Goal: Information Seeking & Learning: Understand process/instructions

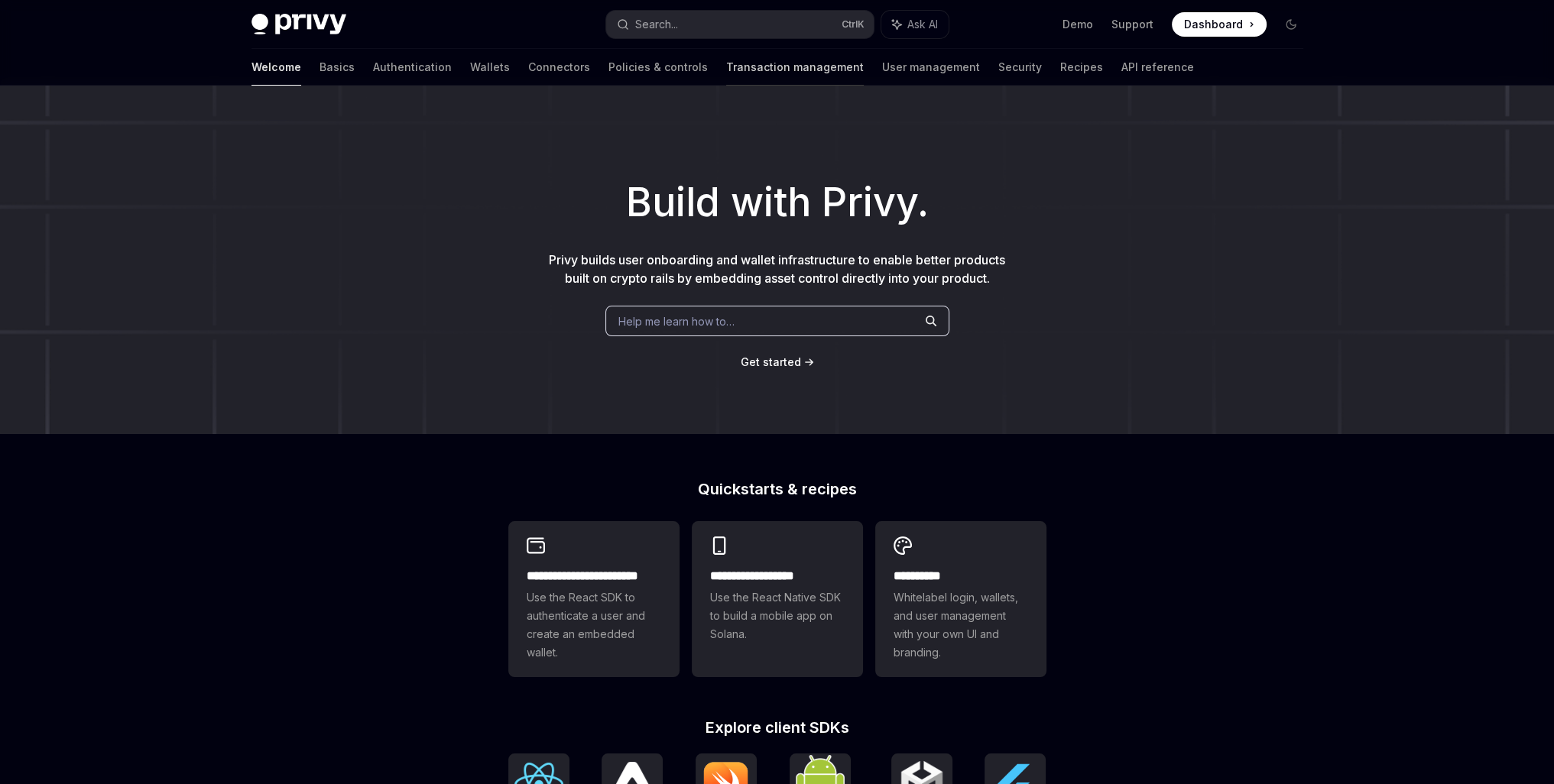
click at [726, 75] on link "Transaction management" at bounding box center [794, 67] width 138 height 36
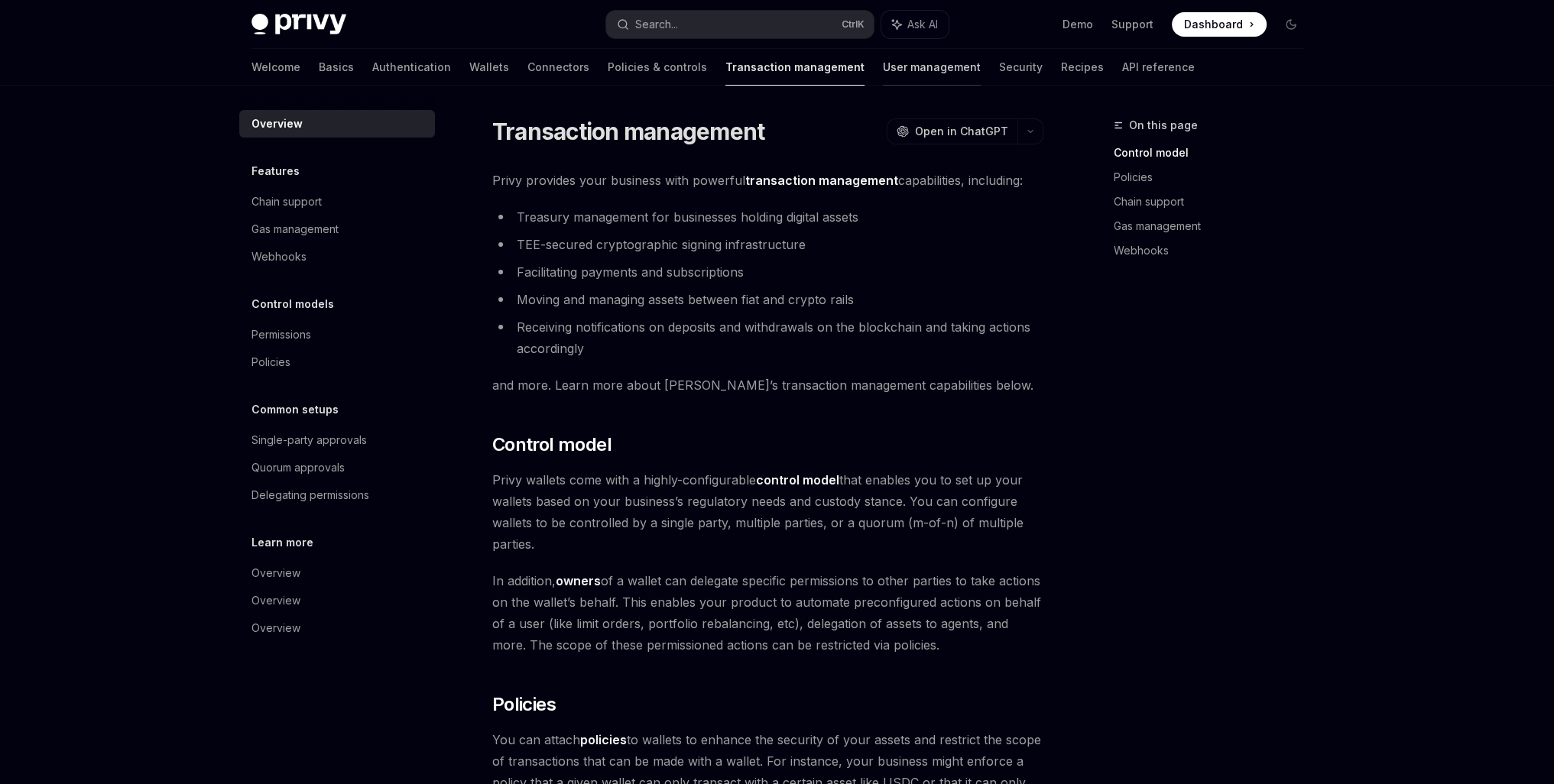
click at [883, 73] on link "User management" at bounding box center [931, 67] width 98 height 36
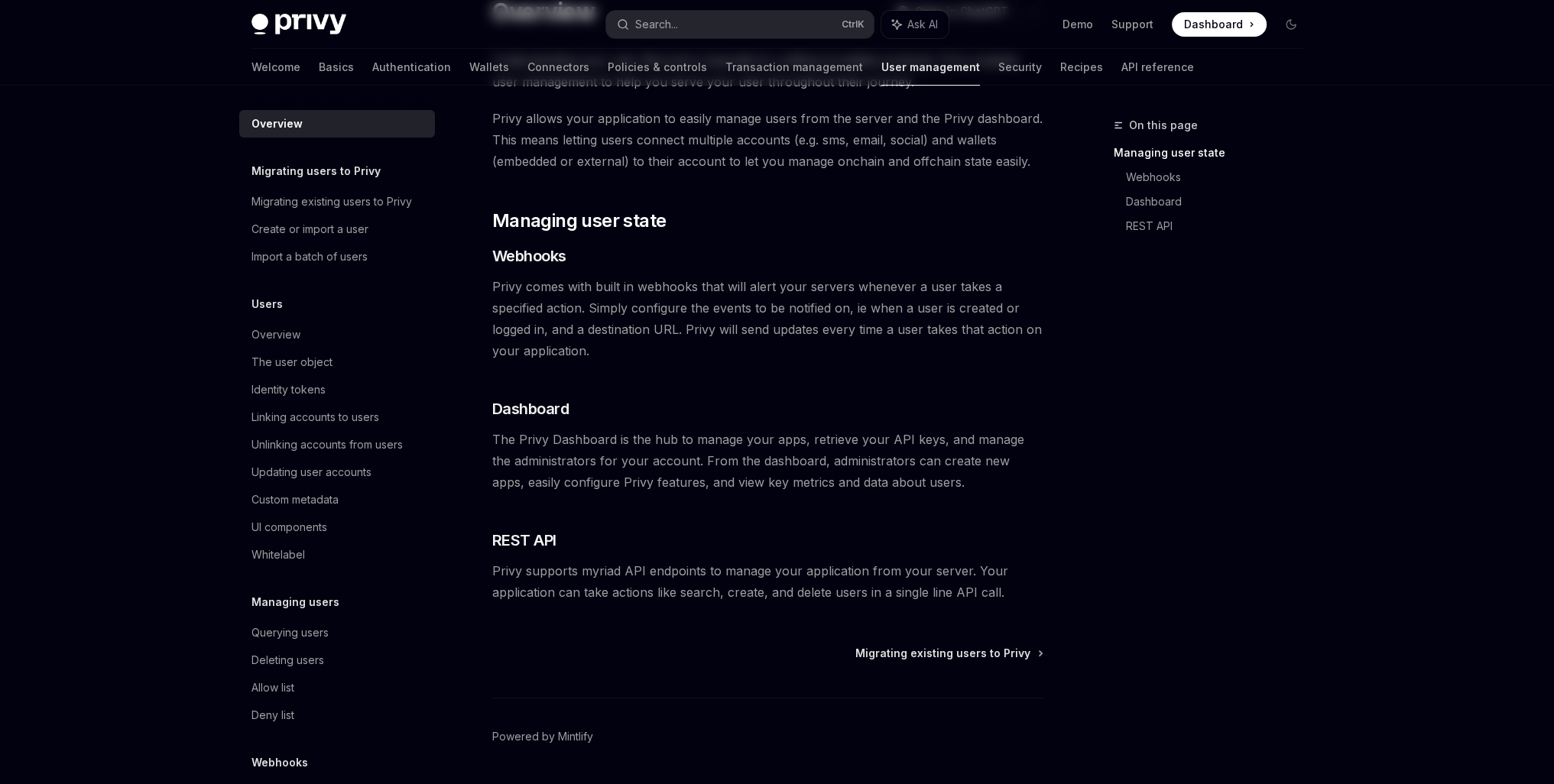
scroll to position [127, 0]
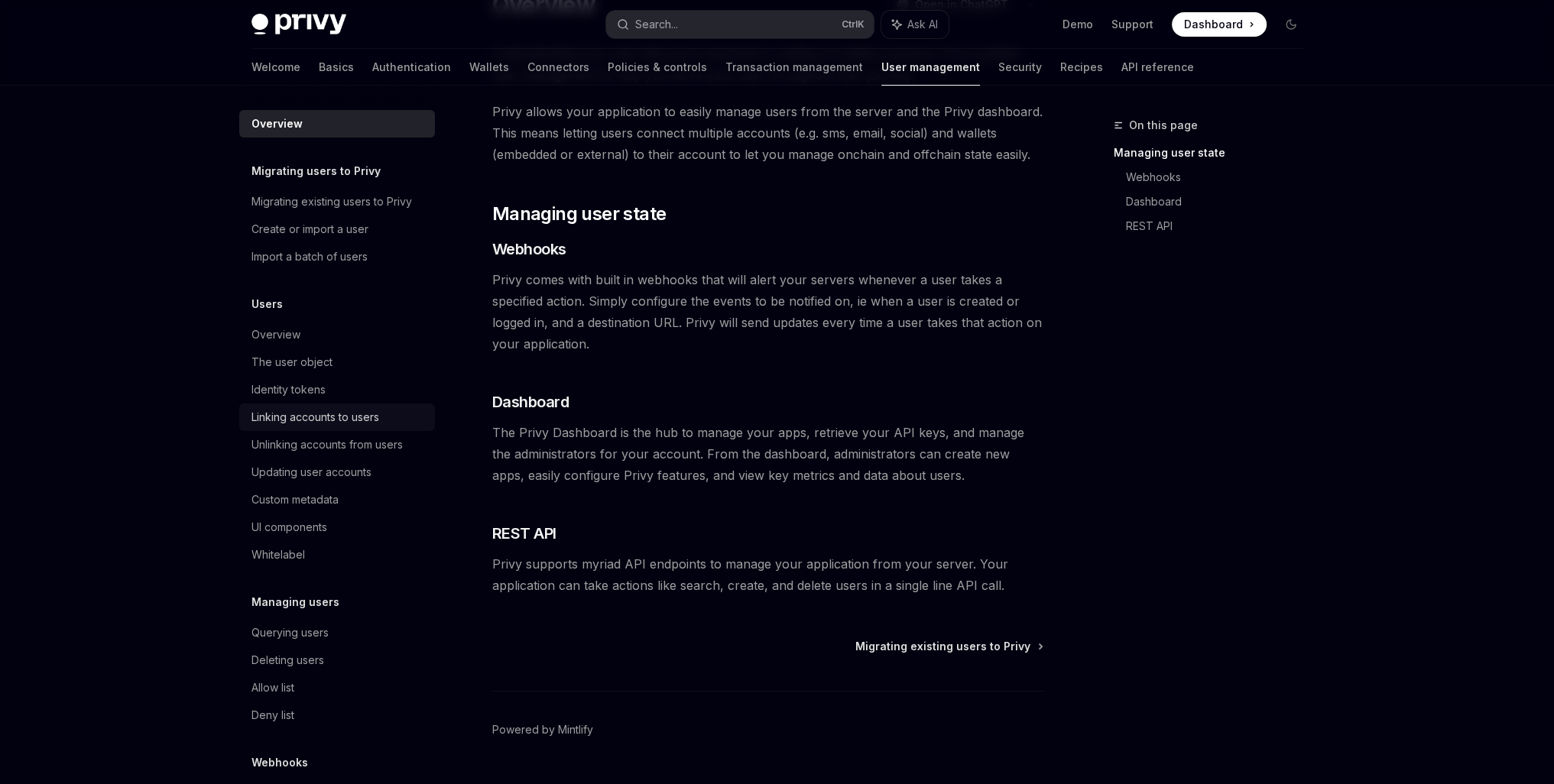
click at [309, 417] on div "Linking accounts to users" at bounding box center [316, 418] width 128 height 18
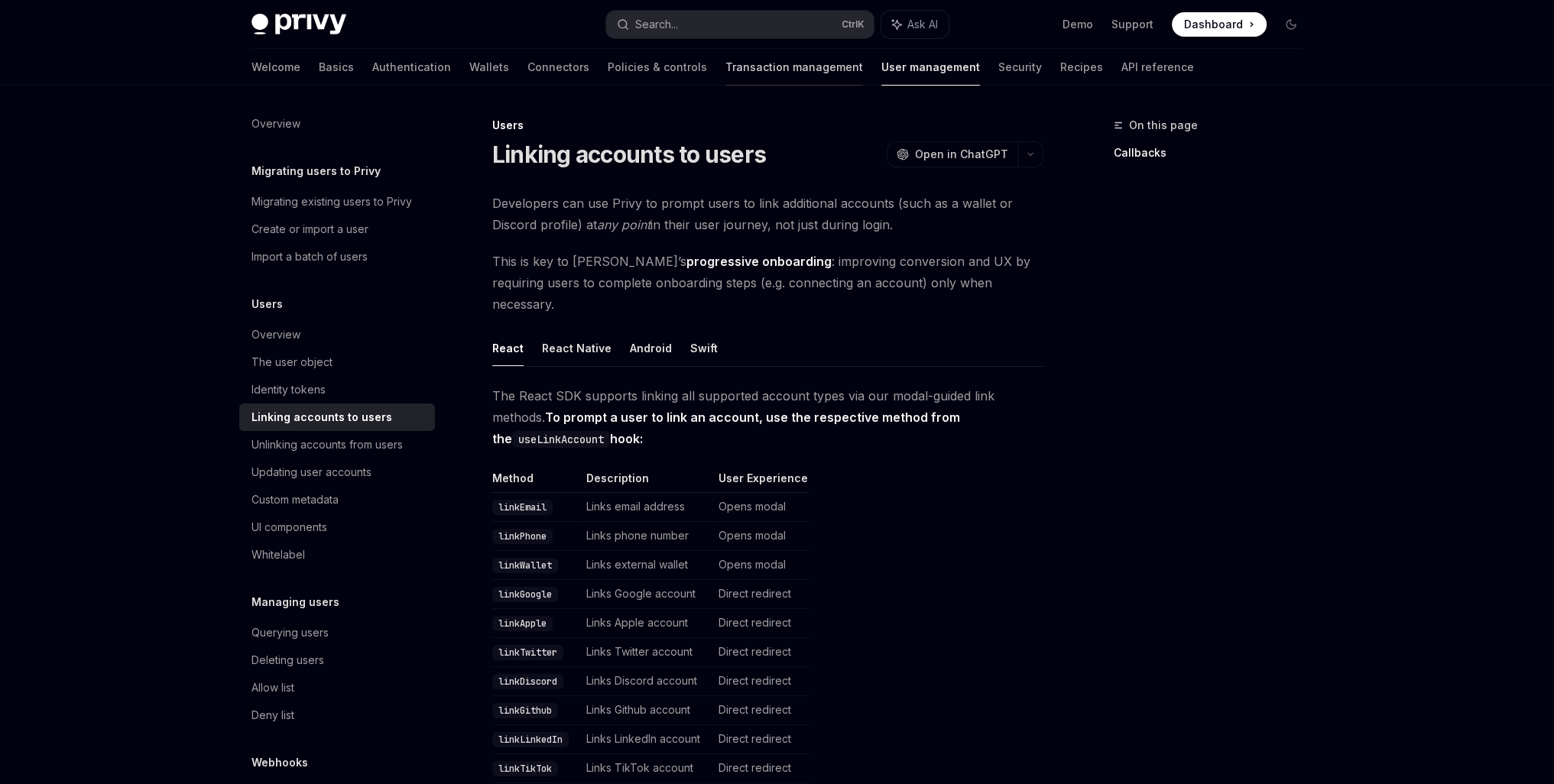
click at [725, 67] on link "Transaction management" at bounding box center [793, 67] width 138 height 36
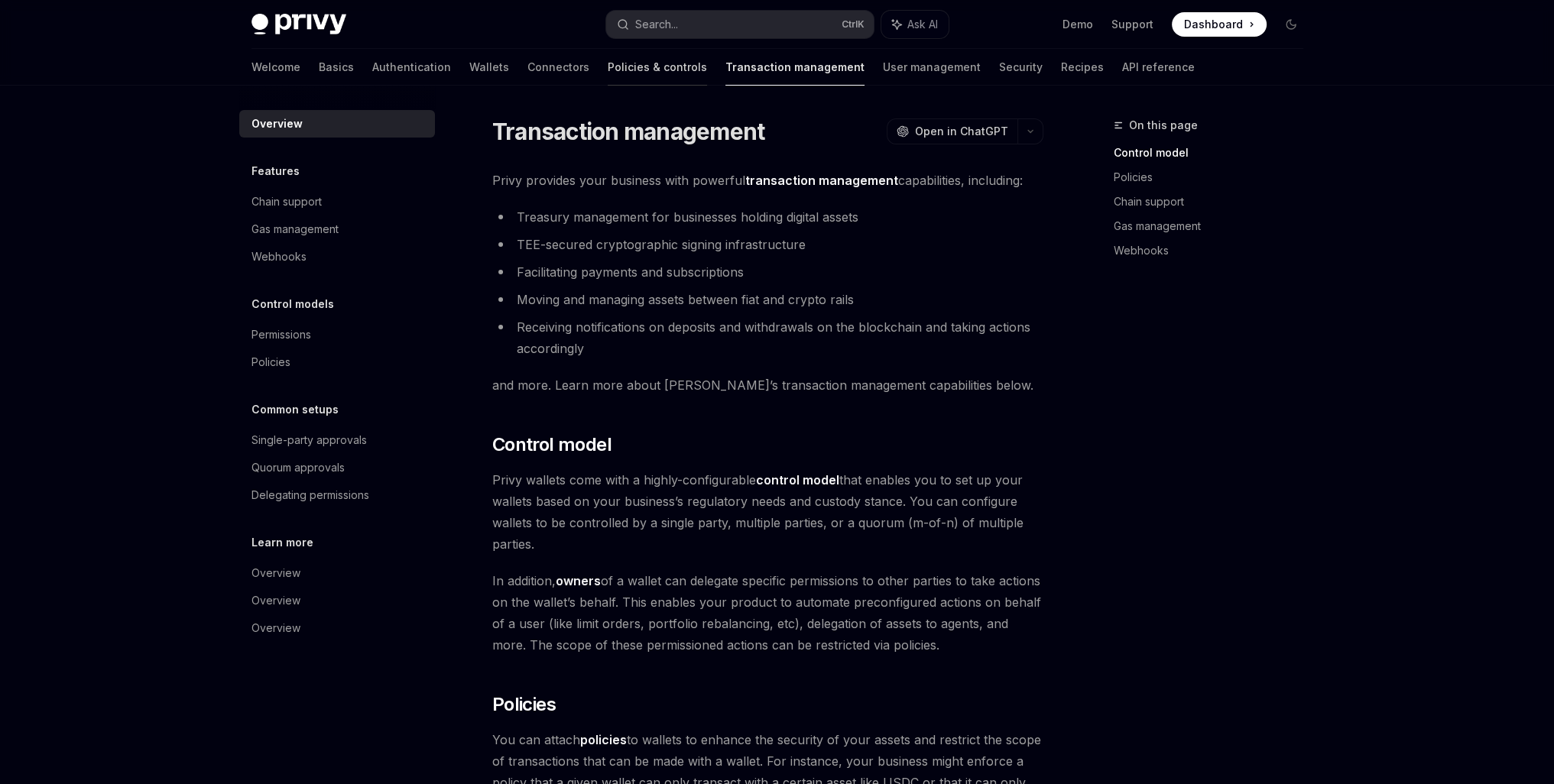
click at [607, 70] on link "Policies & controls" at bounding box center [657, 67] width 99 height 36
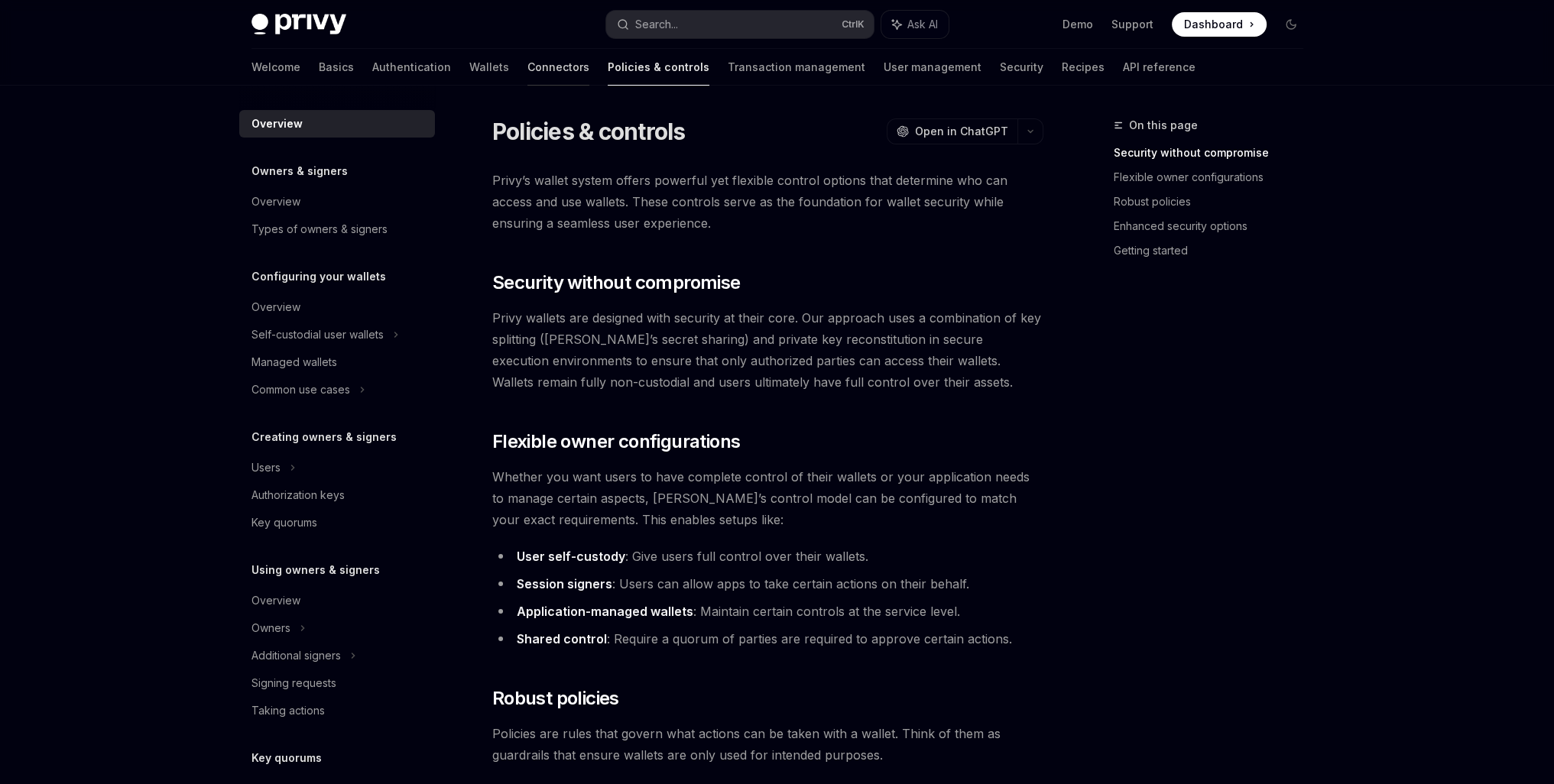
click at [527, 75] on link "Connectors" at bounding box center [558, 67] width 62 height 36
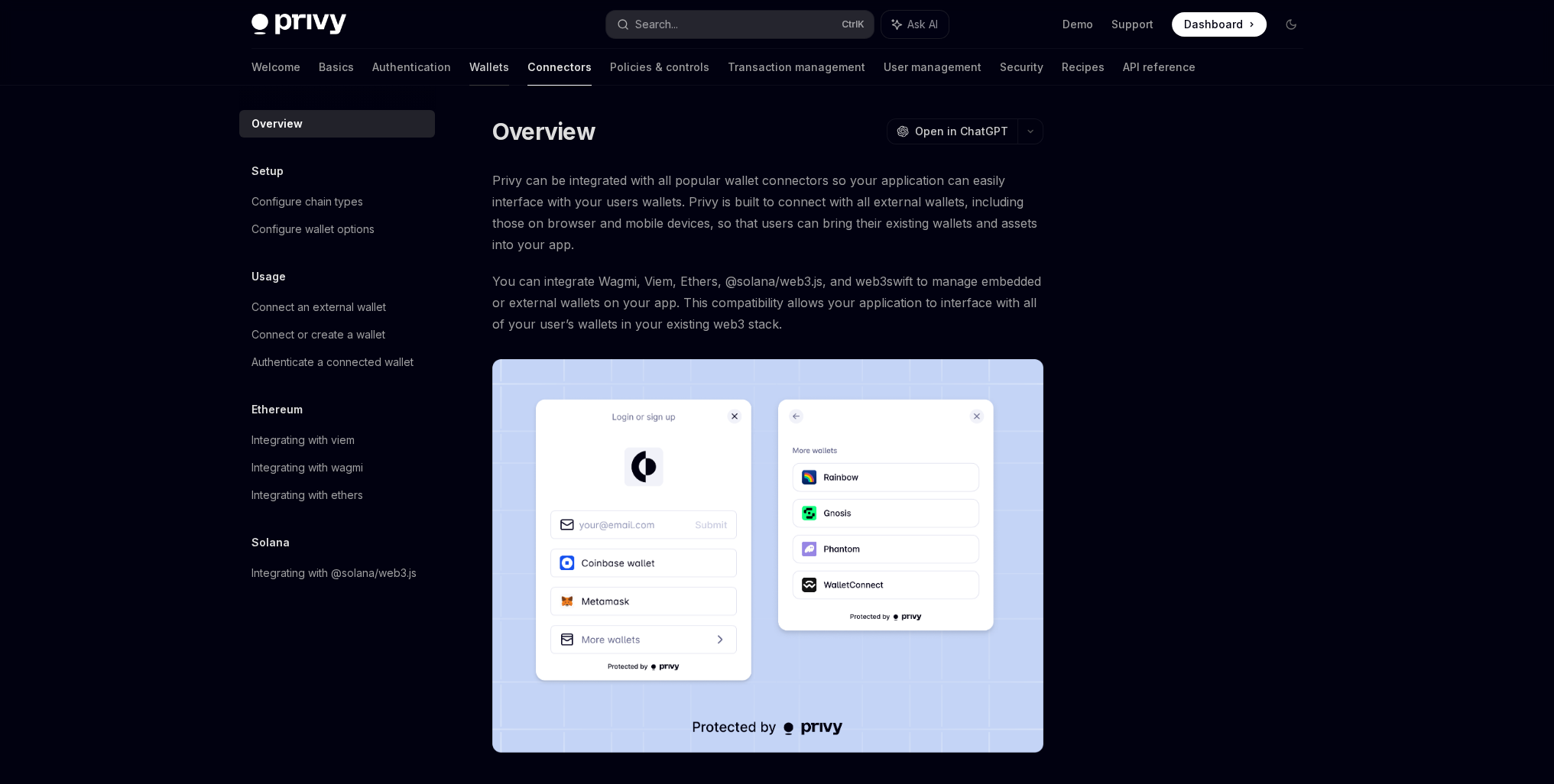
click at [470, 76] on link "Wallets" at bounding box center [490, 67] width 40 height 36
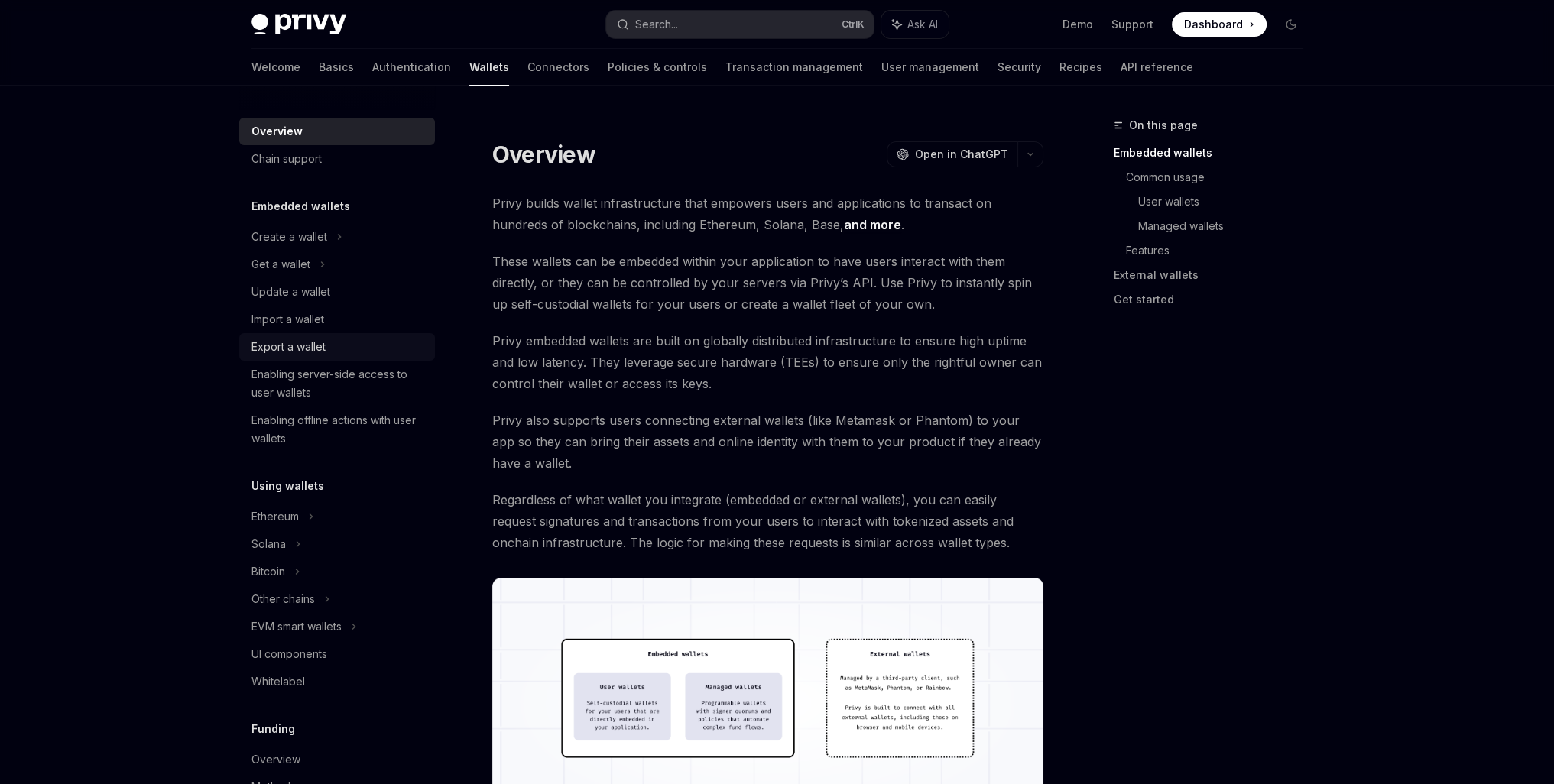
click at [308, 345] on div "Export a wallet" at bounding box center [288, 346] width 74 height 18
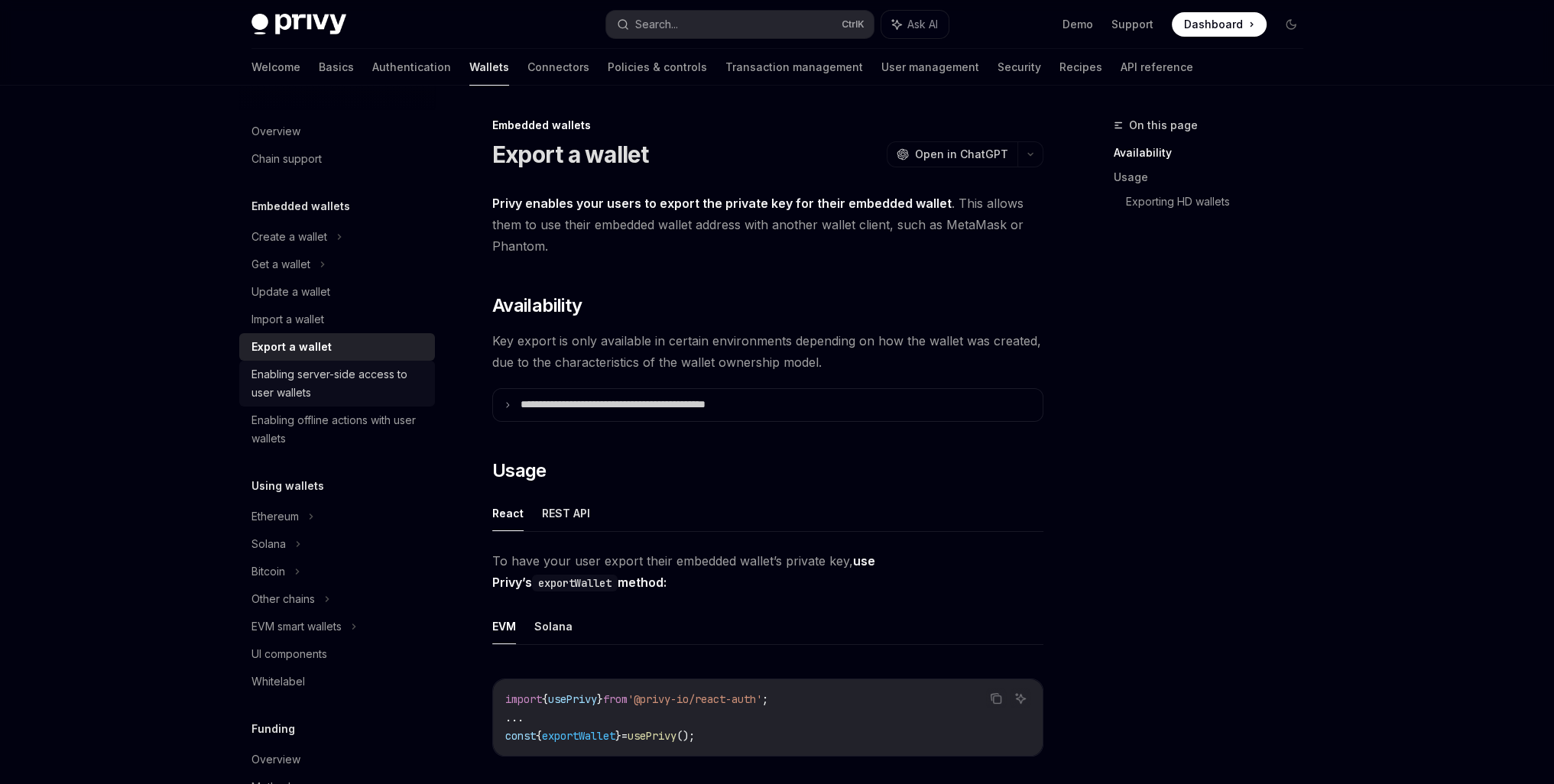
click at [312, 367] on div "Enabling server-side access to user wallets" at bounding box center [338, 384] width 174 height 36
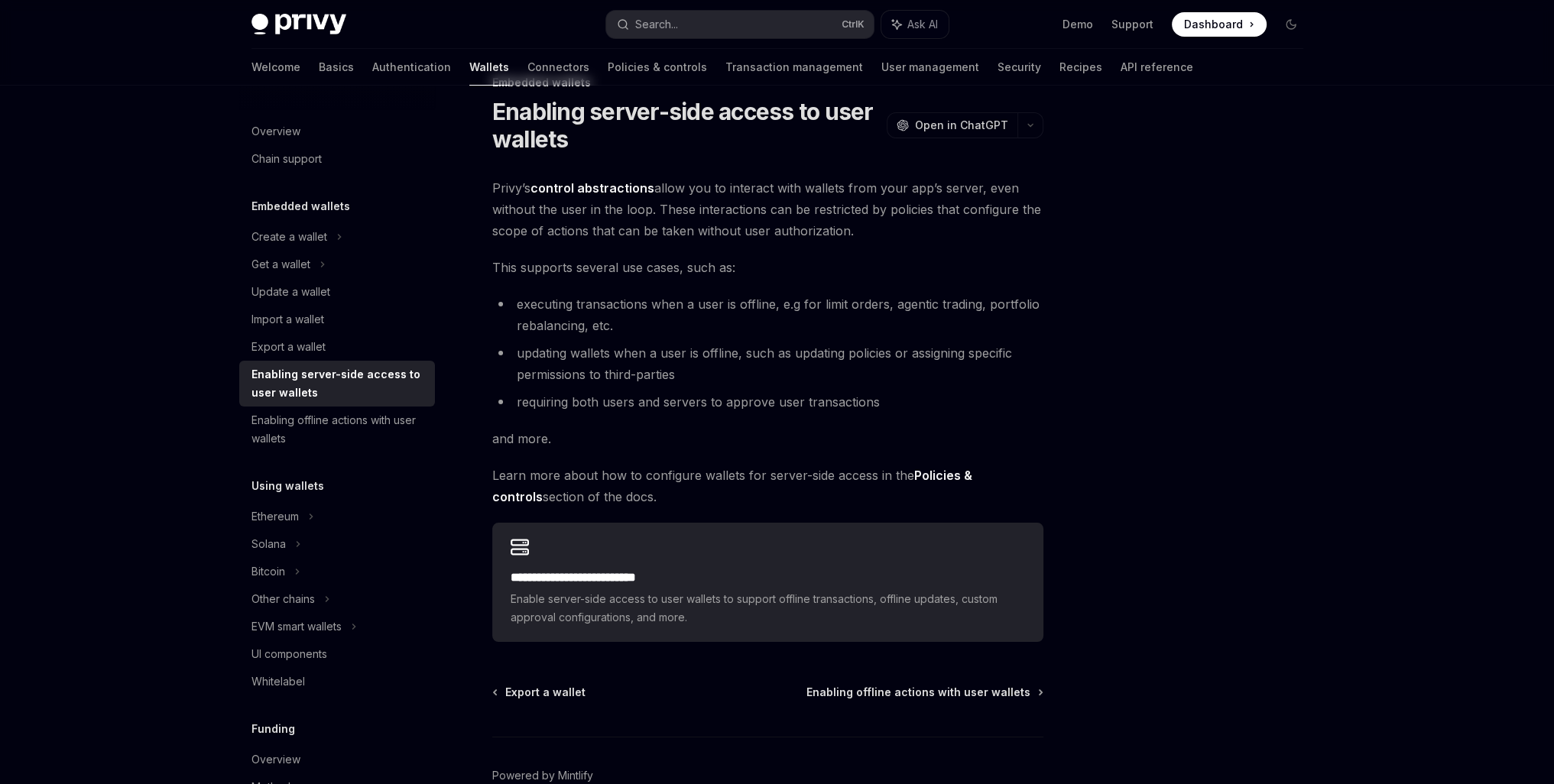
scroll to position [127, 0]
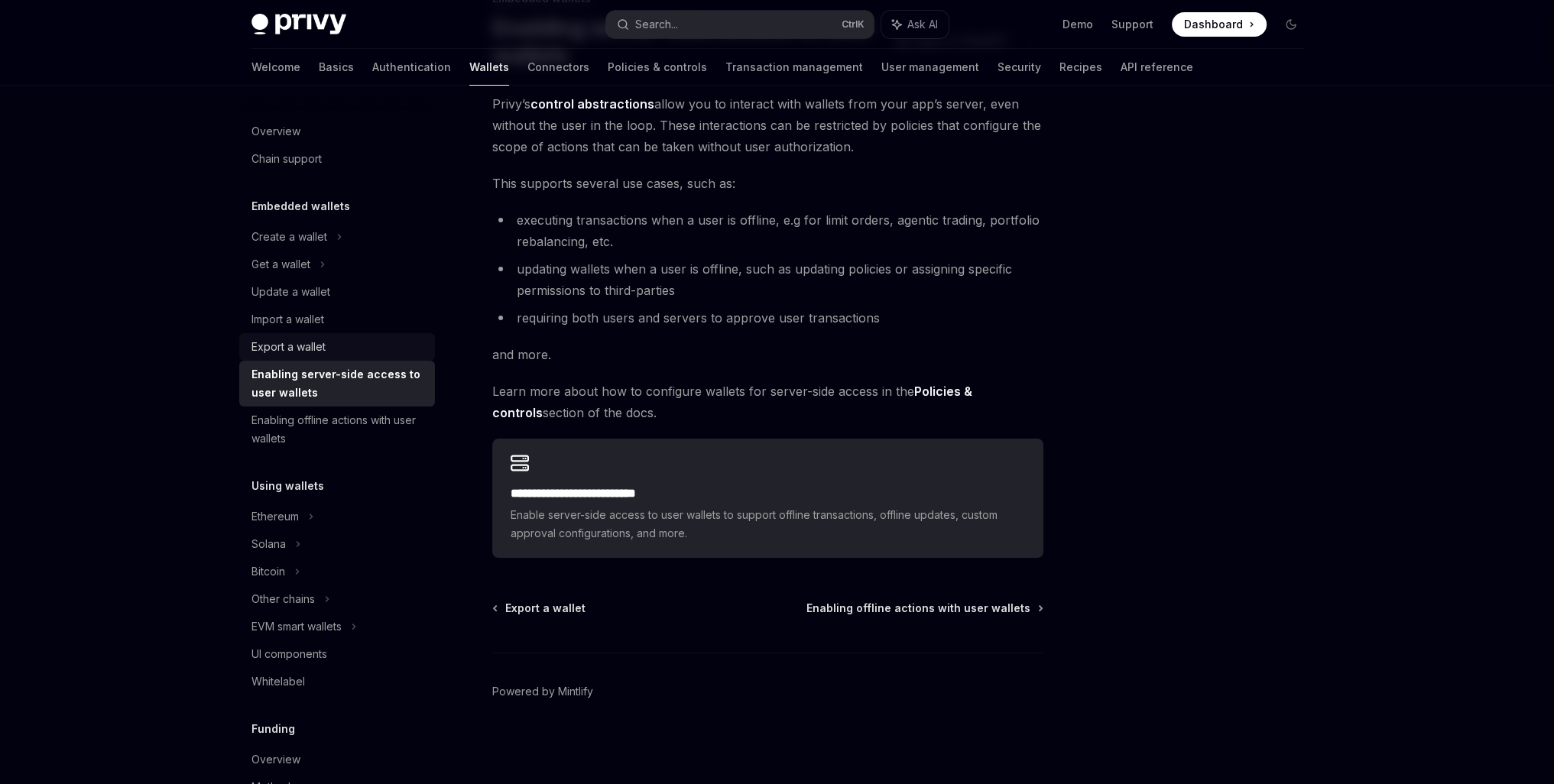
click at [352, 356] on div "Export a wallet" at bounding box center [338, 346] width 174 height 18
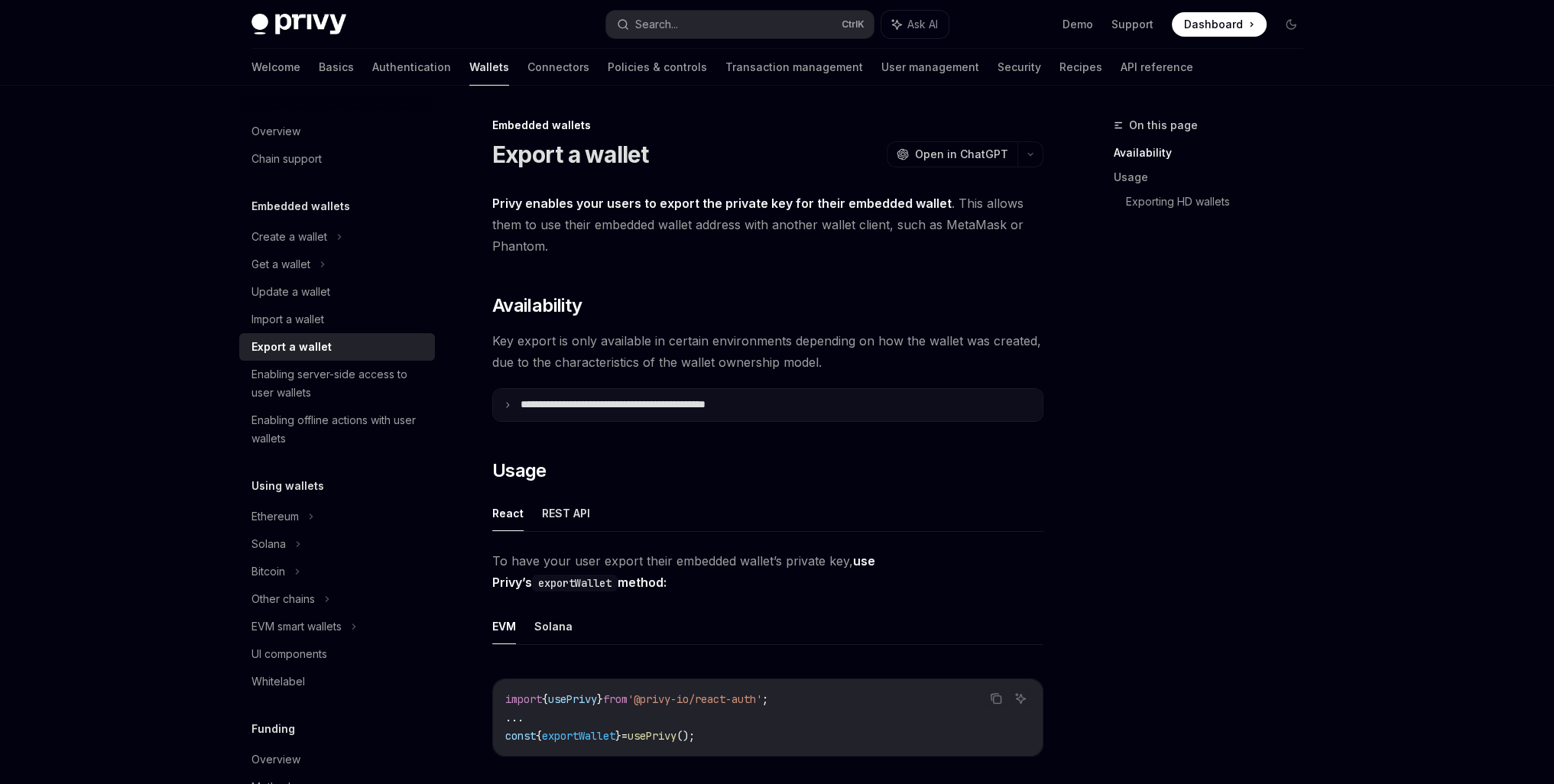
click at [719, 407] on p "**********" at bounding box center [647, 405] width 253 height 14
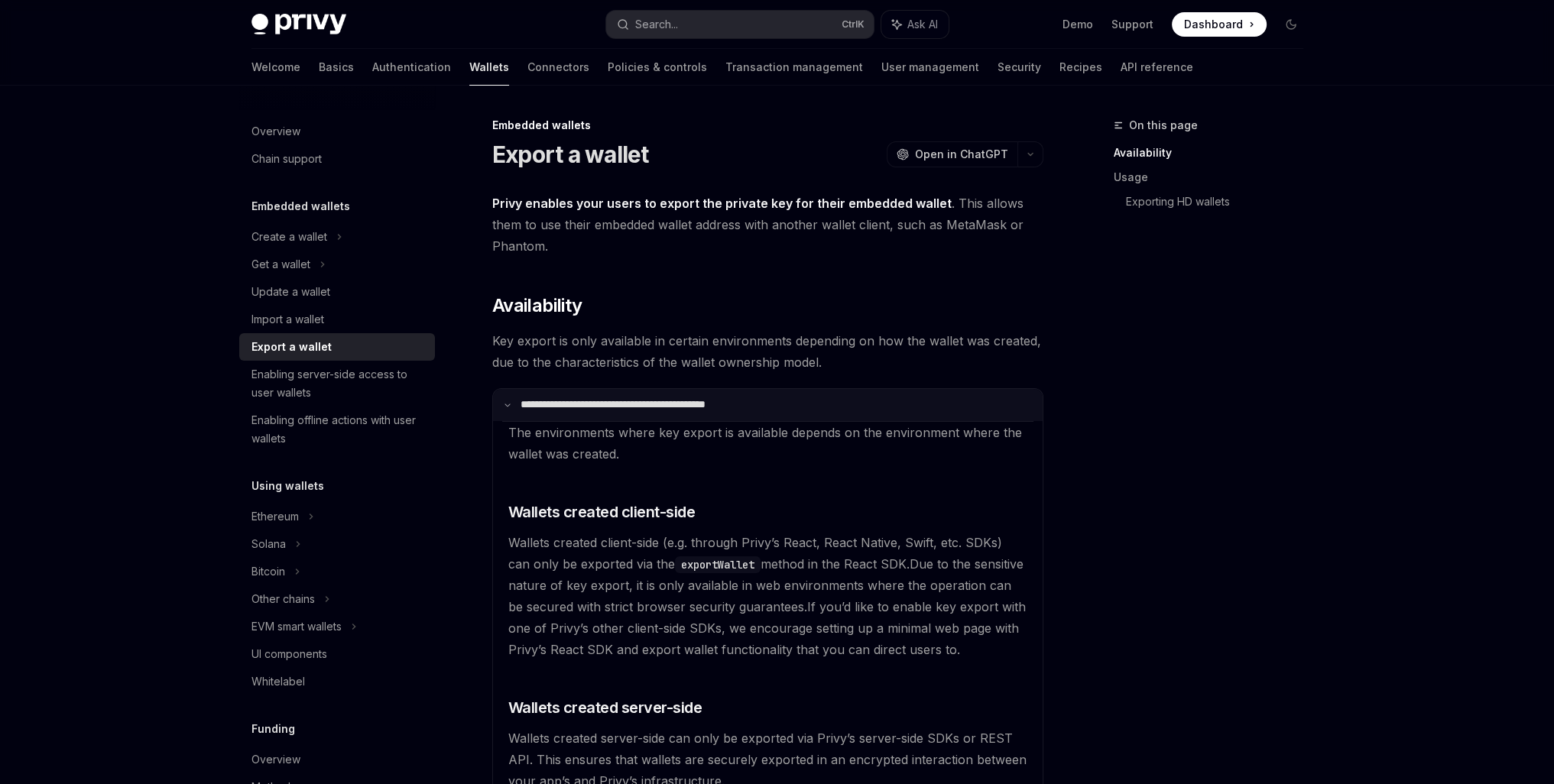
click at [719, 407] on p "**********" at bounding box center [645, 405] width 248 height 14
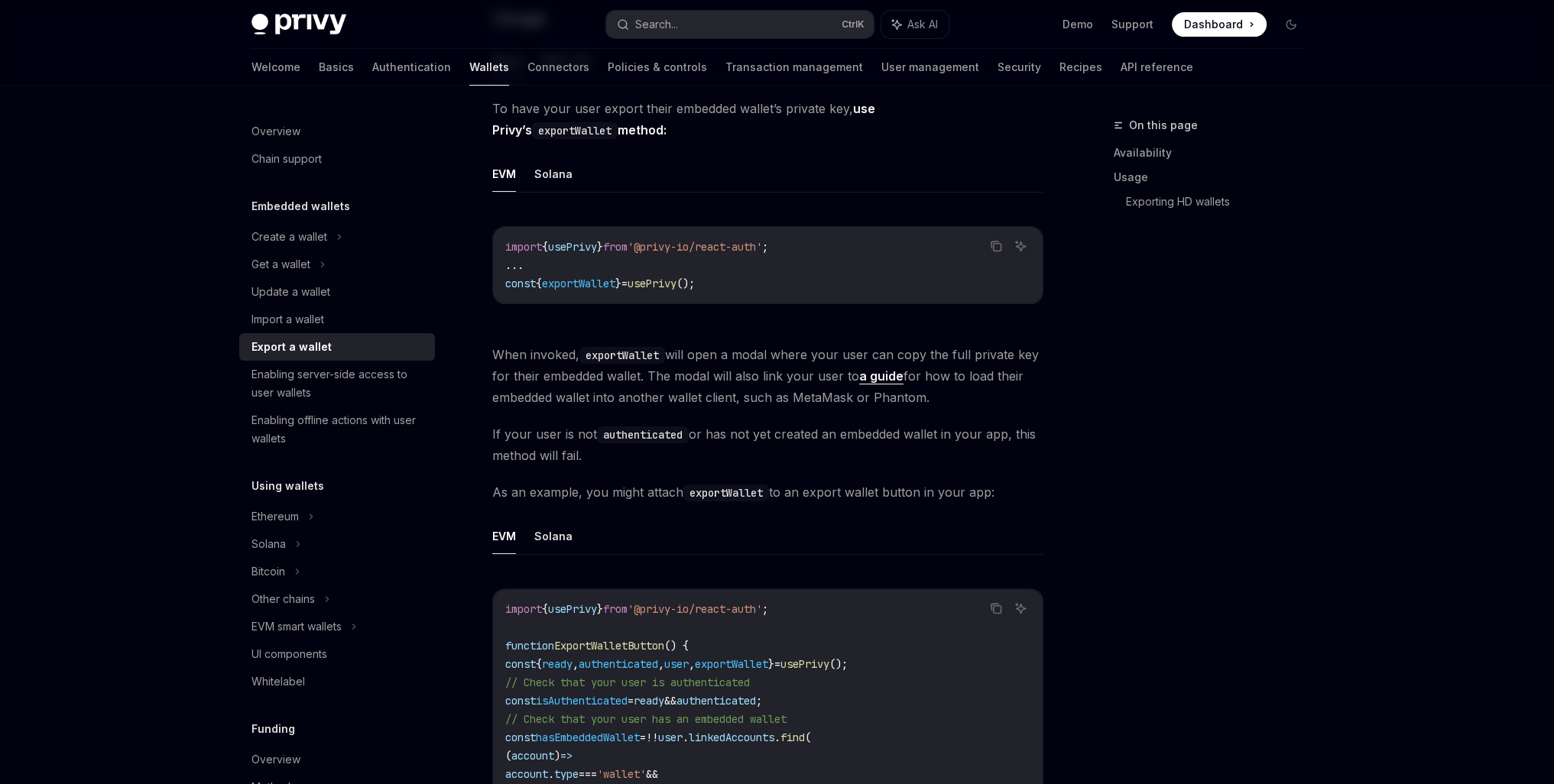
scroll to position [636, 0]
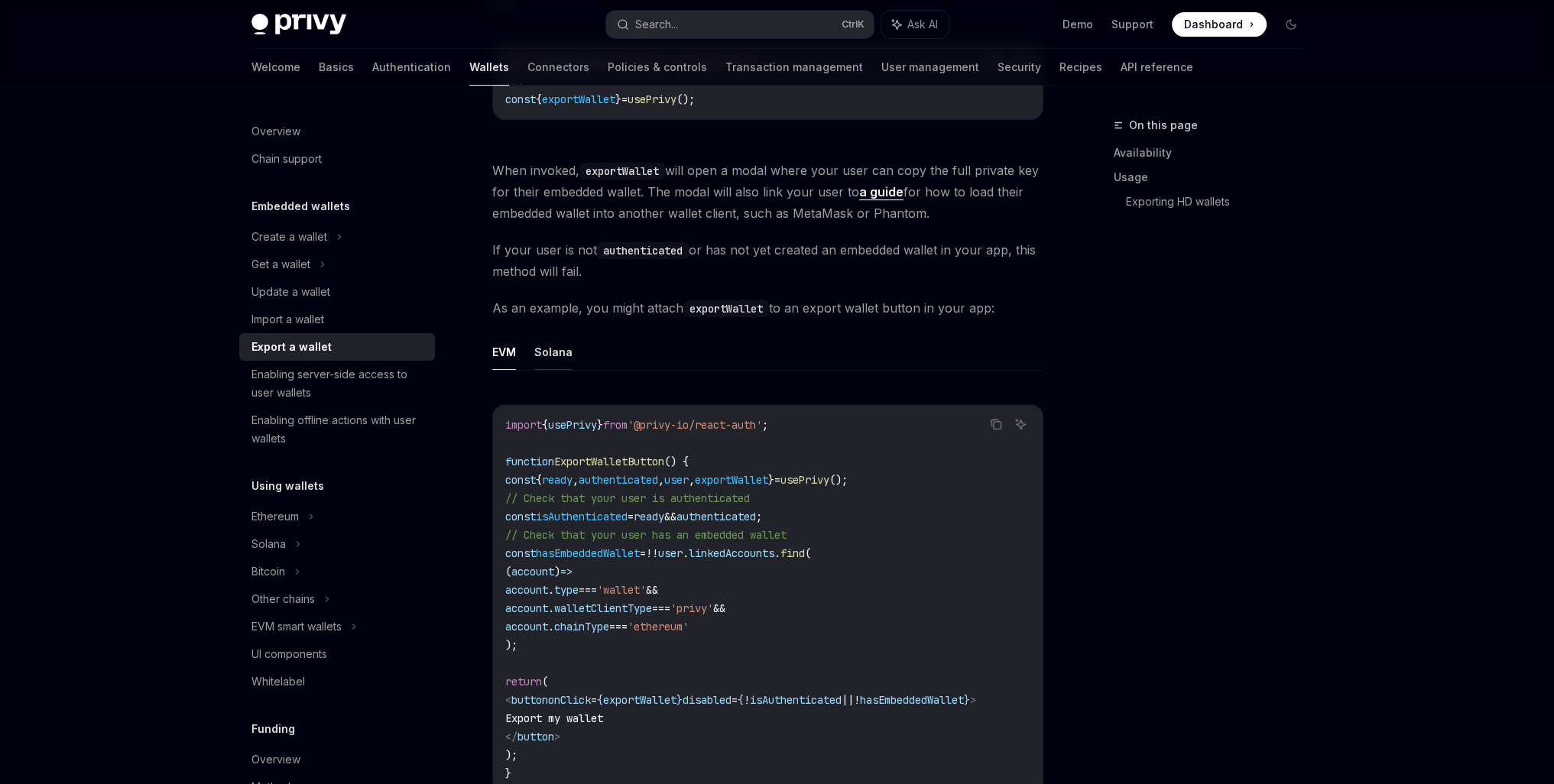
click at [553, 359] on button "Solana" at bounding box center [554, 351] width 38 height 36
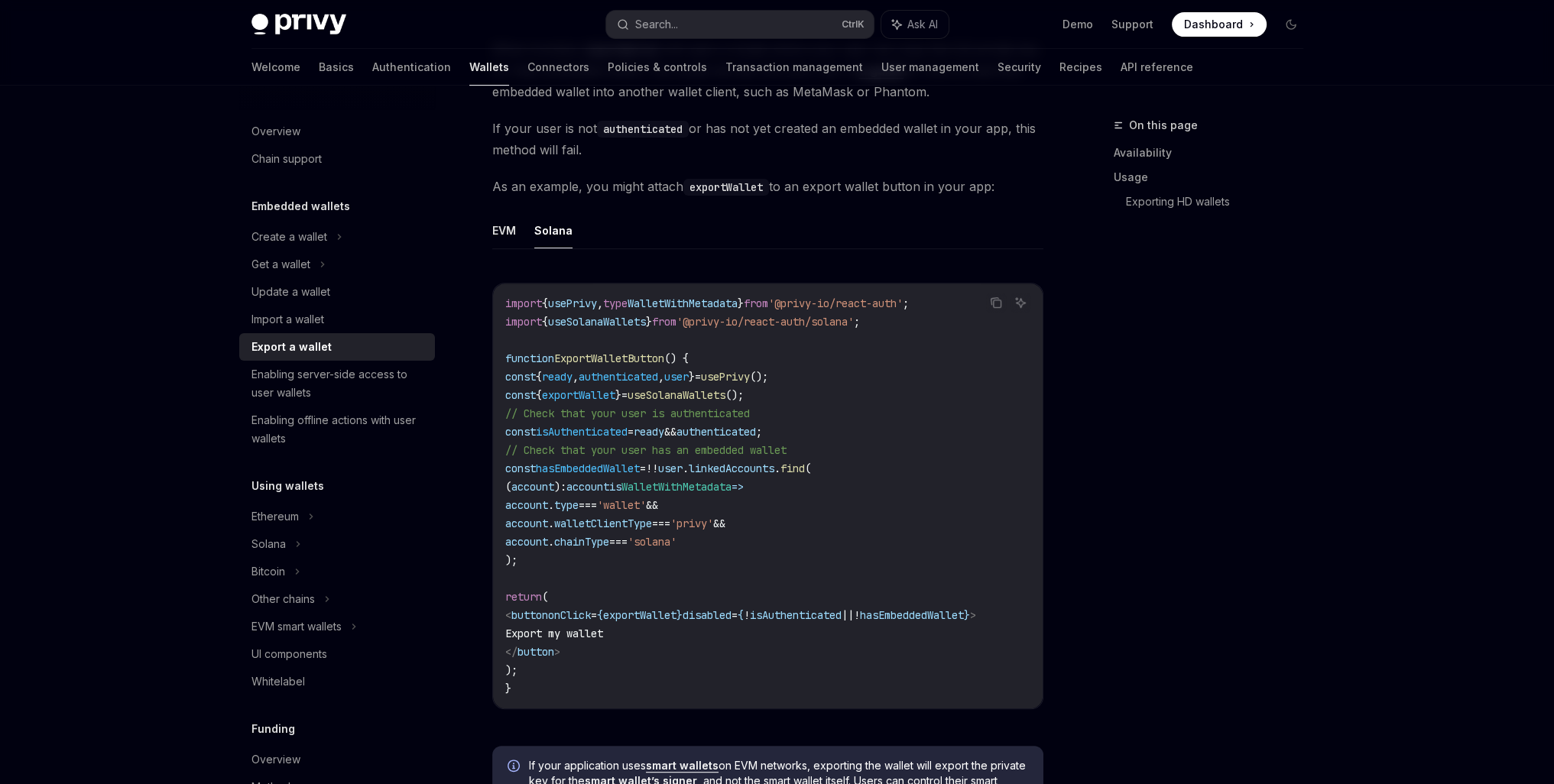
scroll to position [764, 0]
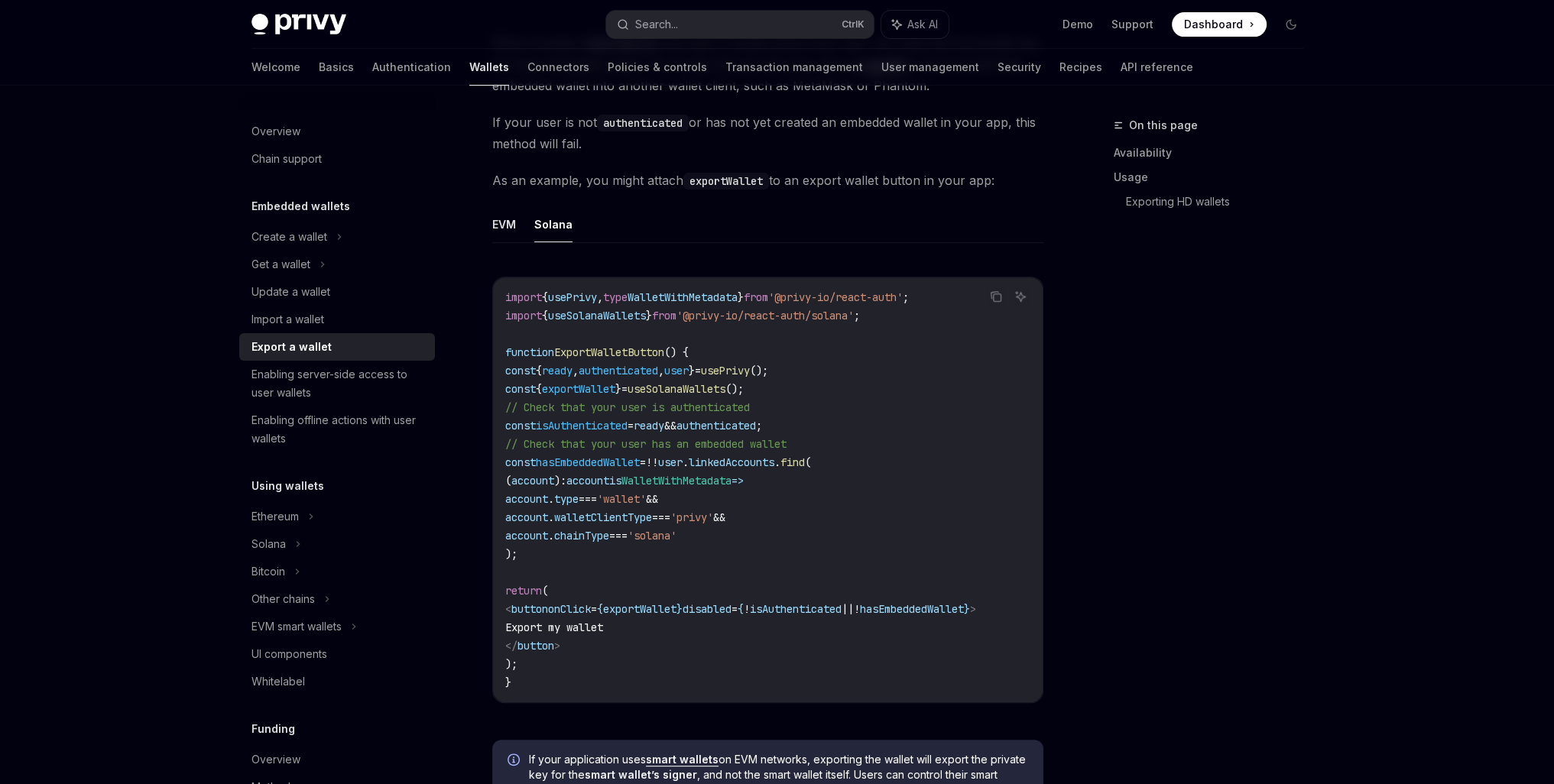
drag, startPoint x: 849, startPoint y: 696, endPoint x: 865, endPoint y: 696, distance: 16.0
click at [865, 696] on div "import { usePrivy , type WalletWithMetadata } from '@privy-io/react-auth' ; imp…" at bounding box center [768, 490] width 550 height 425
drag, startPoint x: 864, startPoint y: 699, endPoint x: 922, endPoint y: 701, distance: 58.0
click at [925, 701] on div "import { usePrivy , type WalletWithMetadata } from '@privy-io/react-auth' ; imp…" at bounding box center [768, 490] width 550 height 425
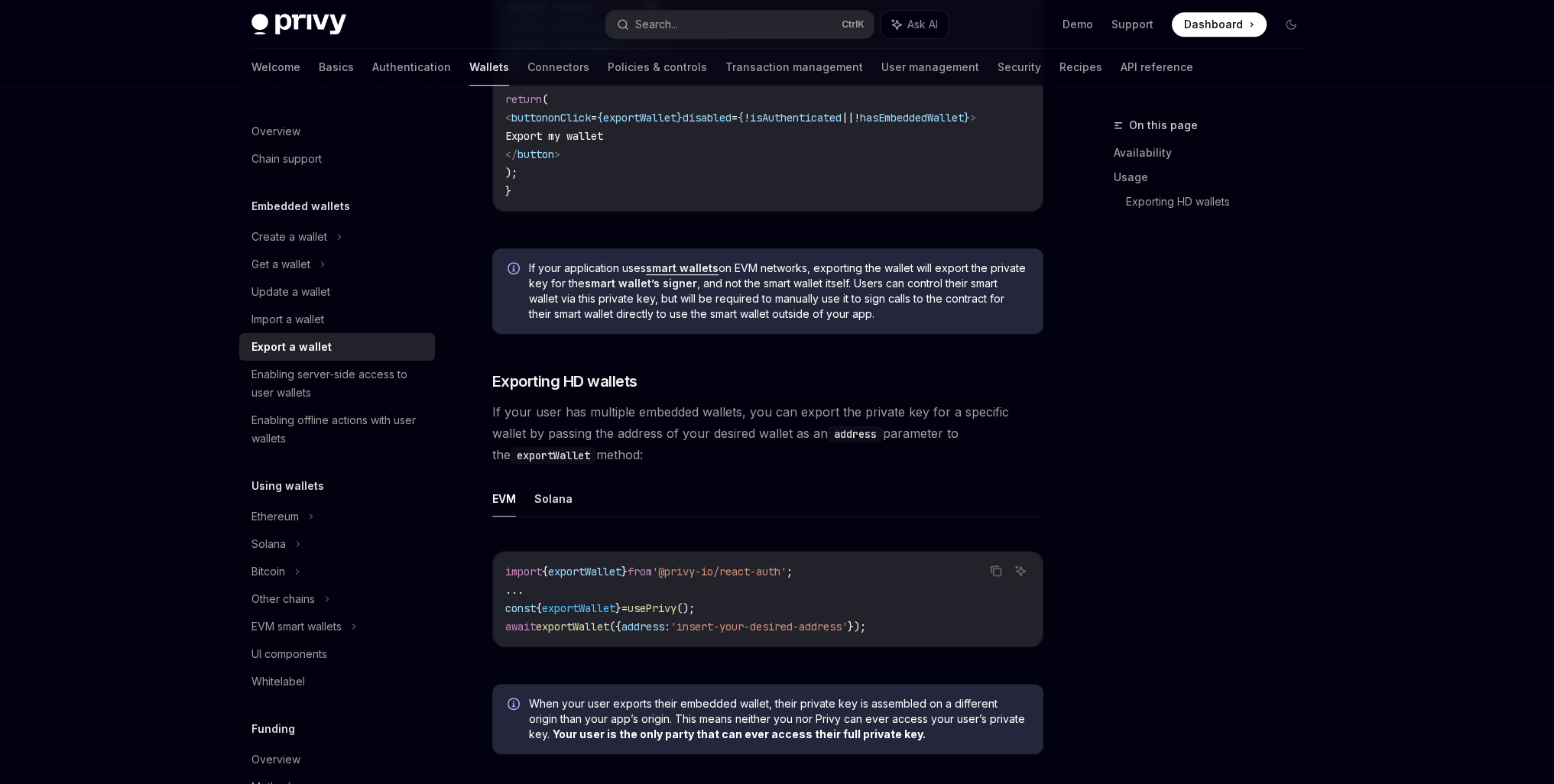
scroll to position [1274, 0]
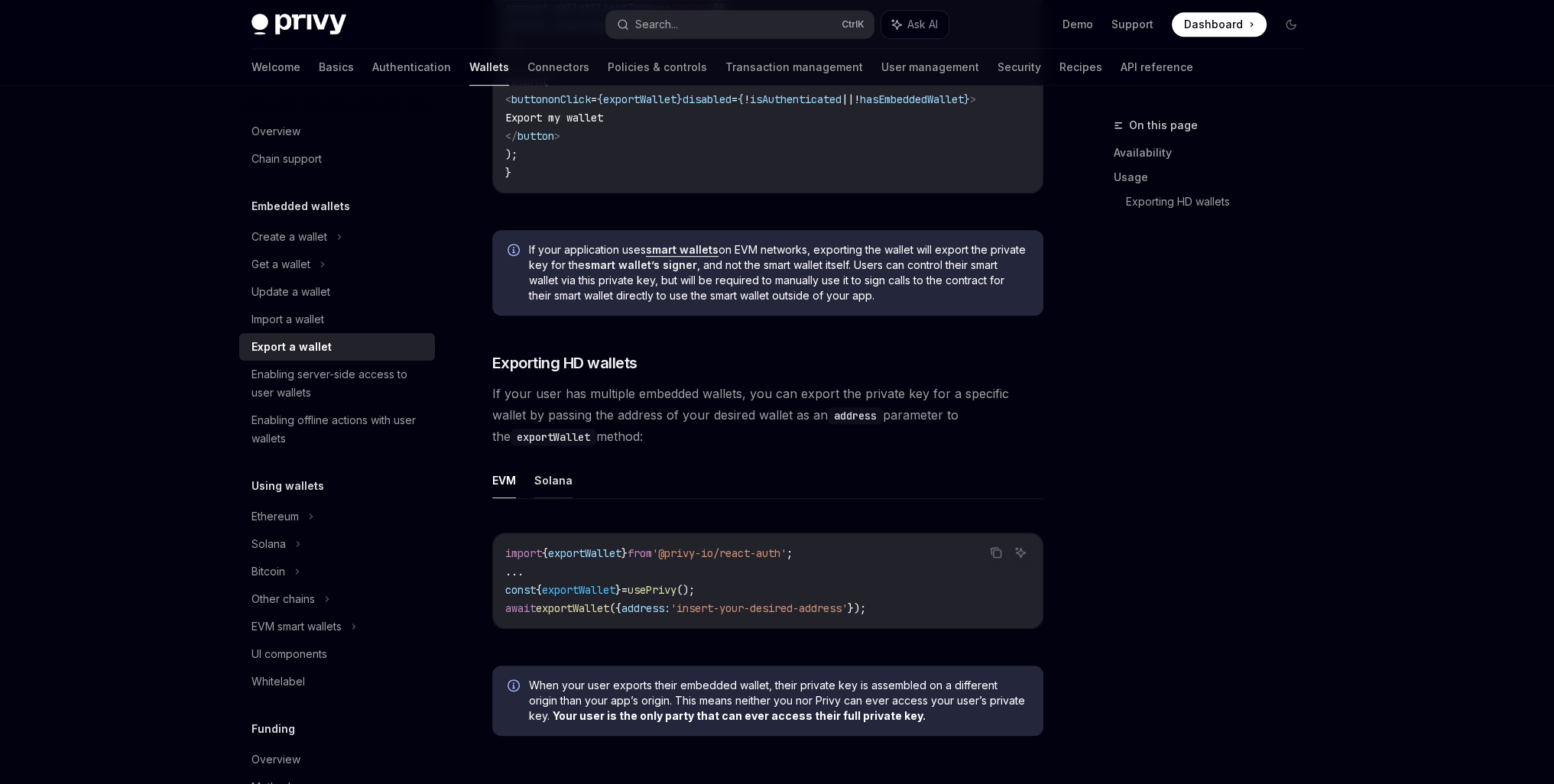
click at [565, 496] on button "Solana" at bounding box center [554, 480] width 38 height 36
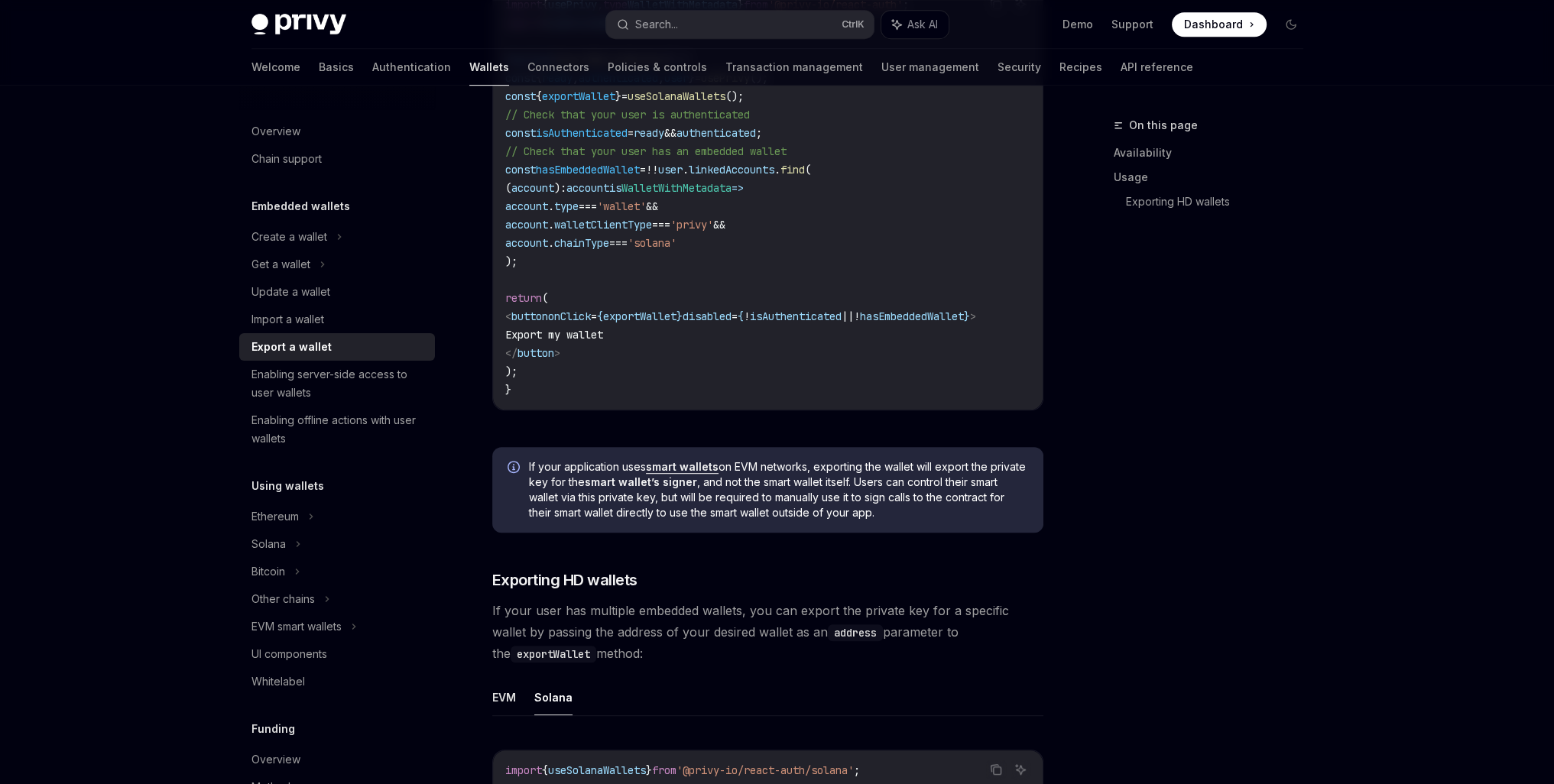
scroll to position [1002, 0]
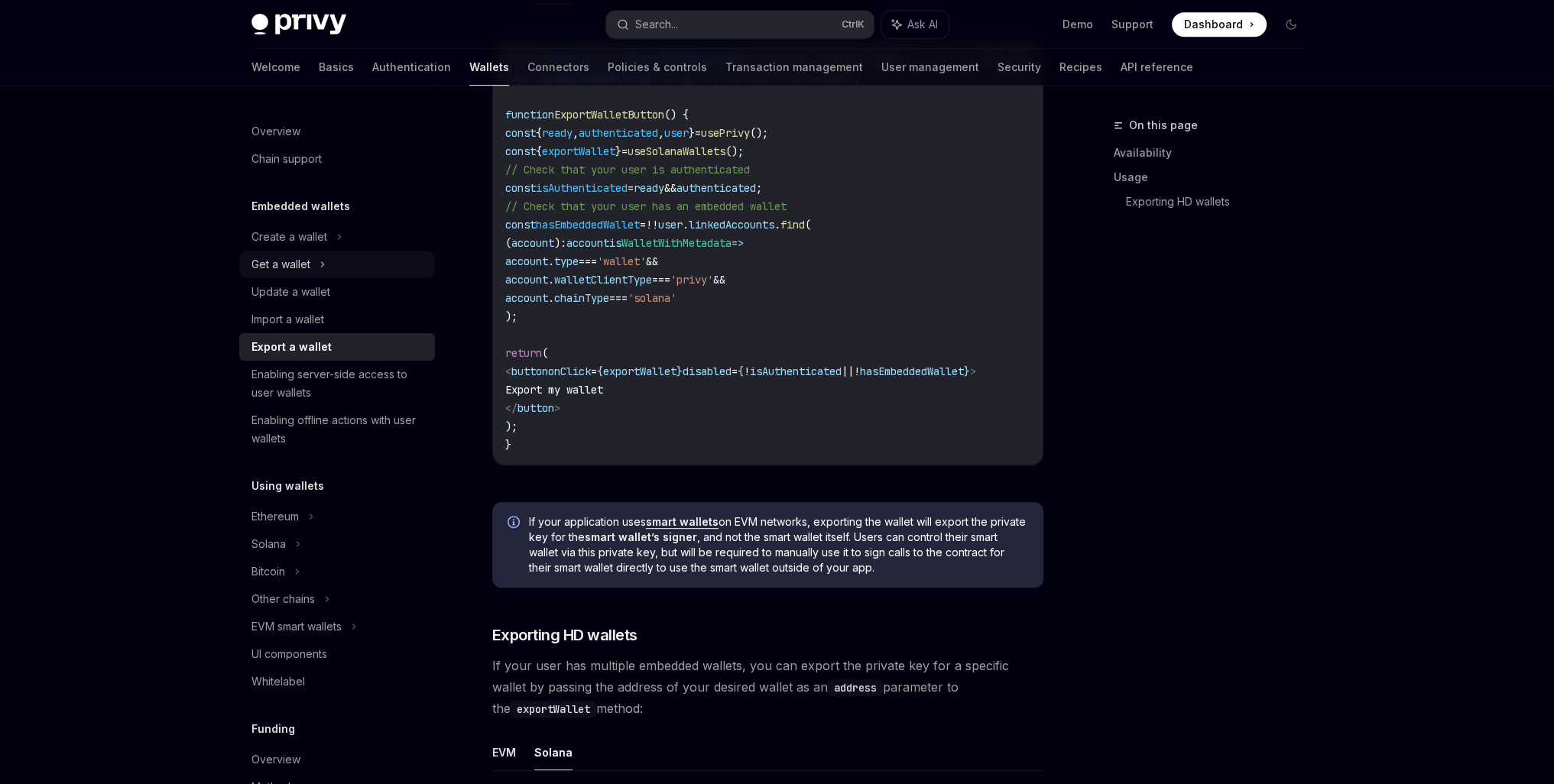
click at [315, 265] on div "Get a wallet" at bounding box center [337, 264] width 196 height 27
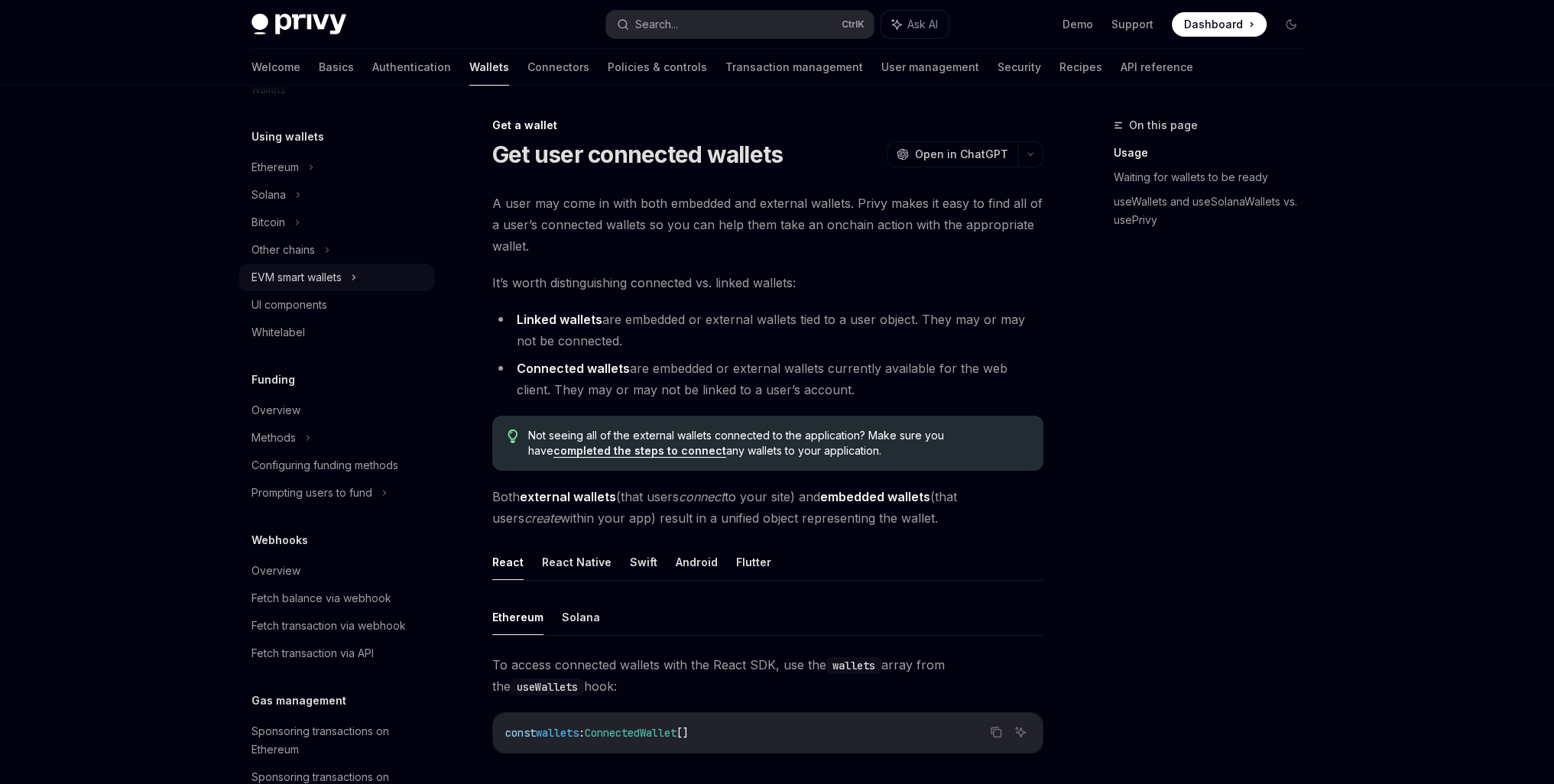
scroll to position [621, 0]
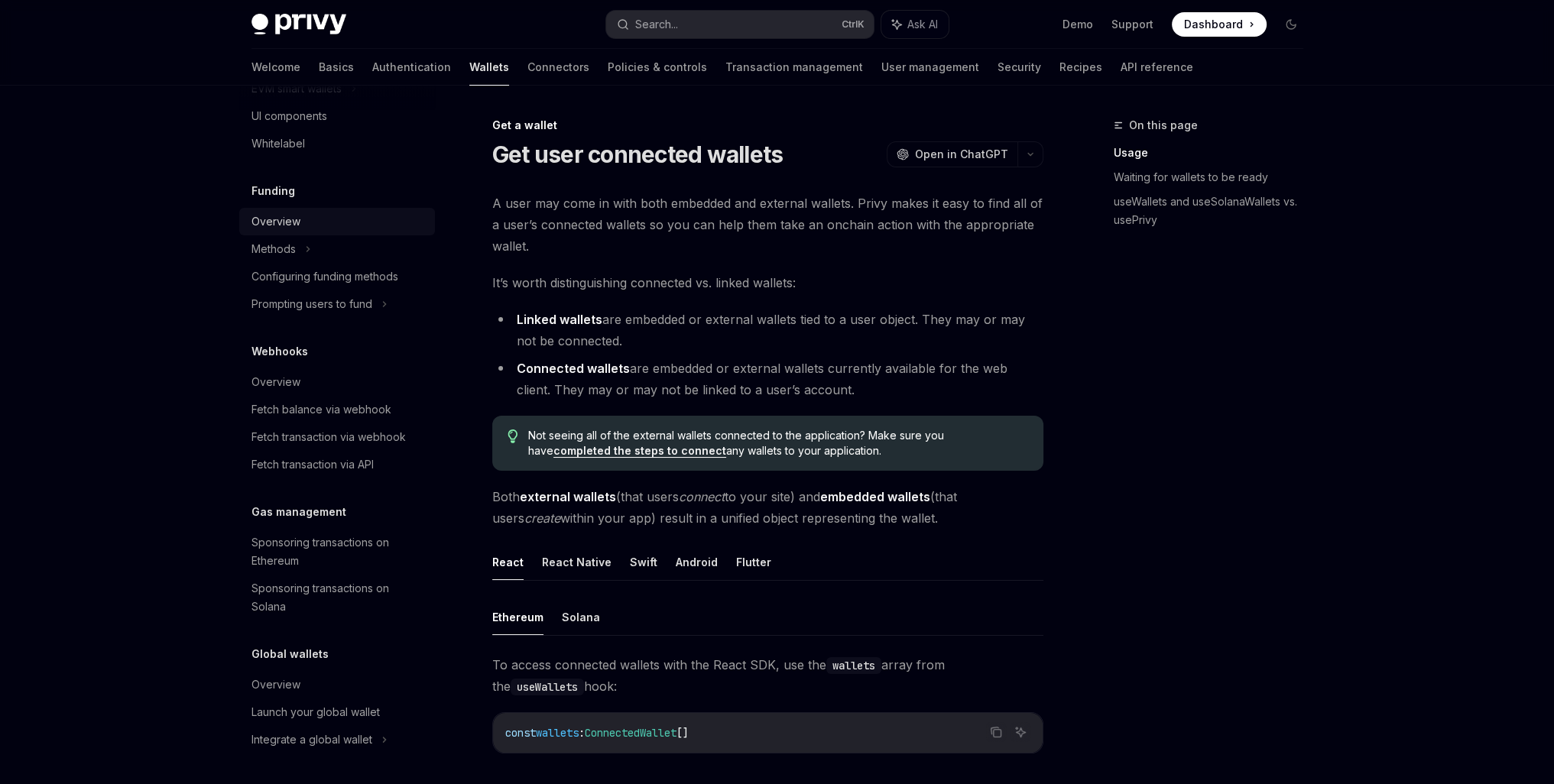
click at [287, 222] on div "Overview" at bounding box center [276, 222] width 49 height 18
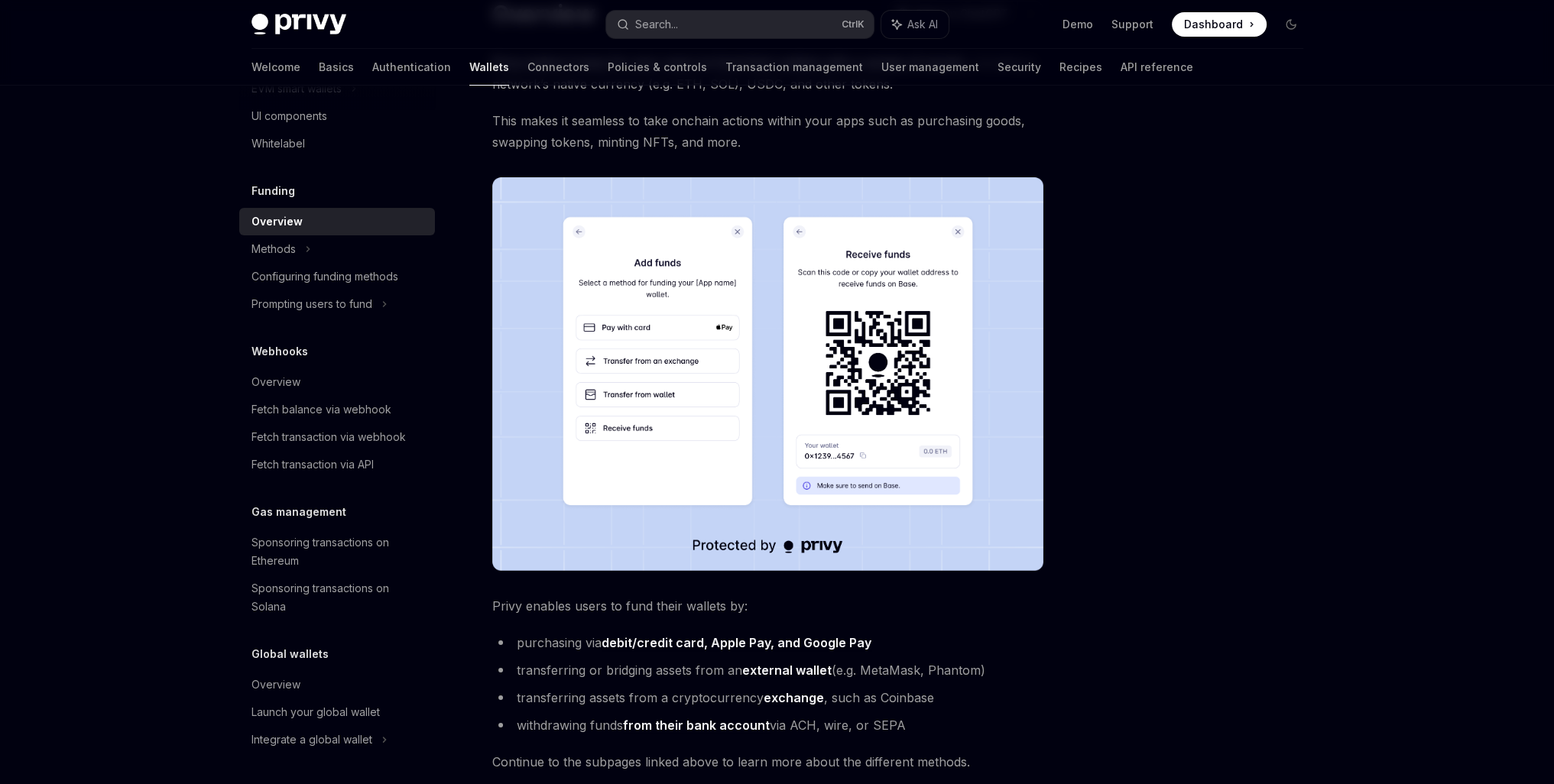
scroll to position [254, 0]
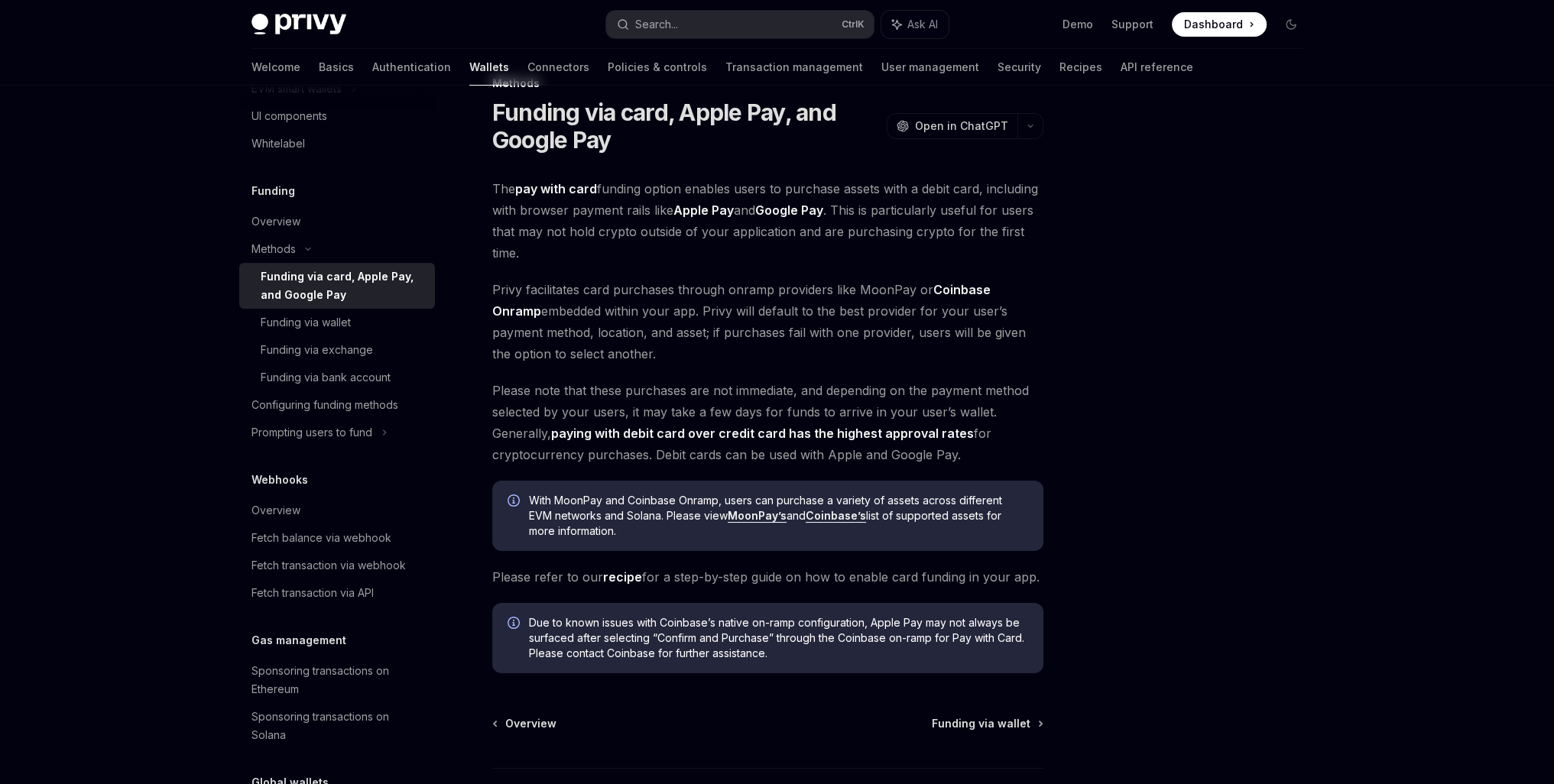
scroll to position [127, 0]
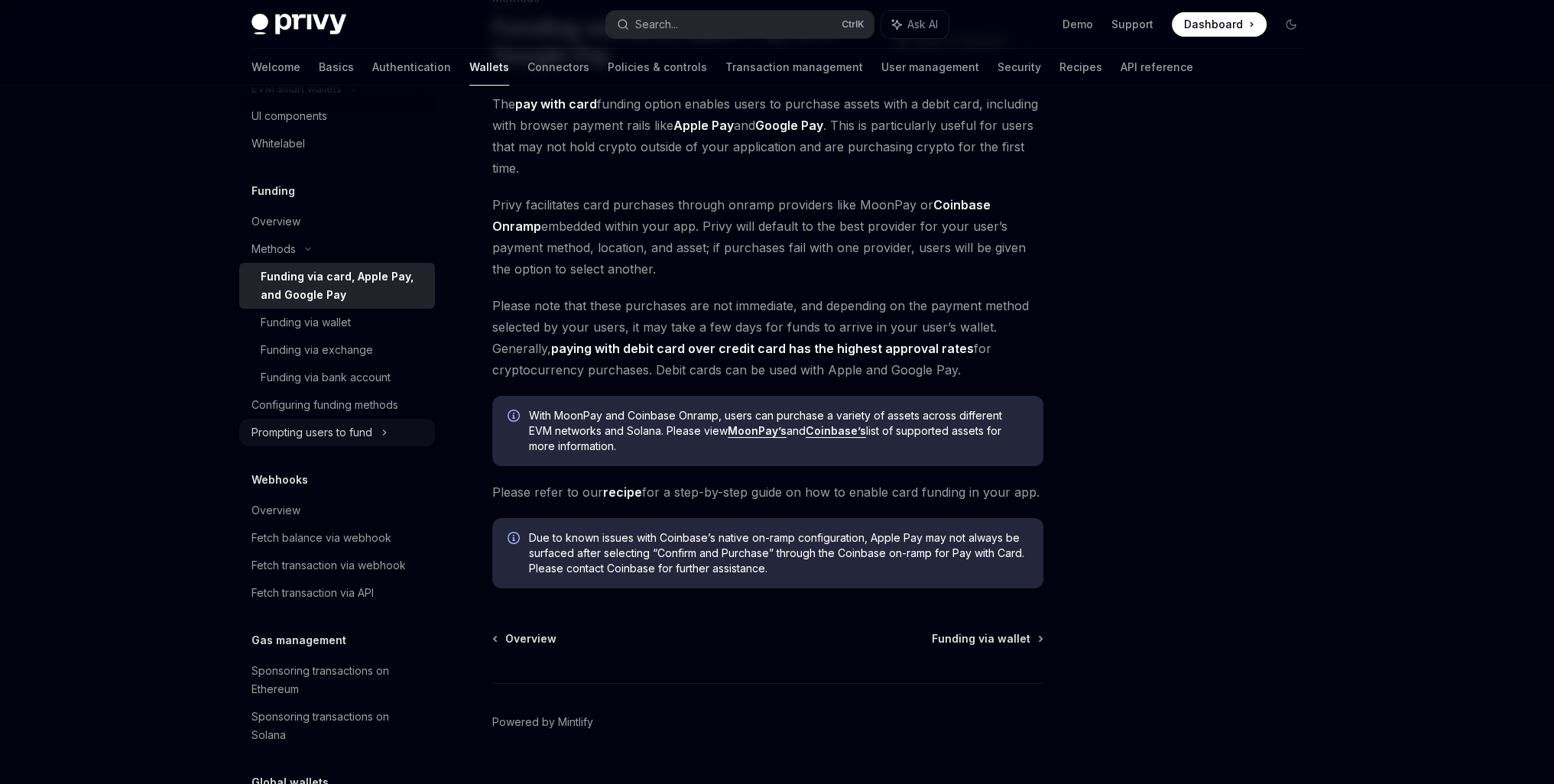
click at [376, 75] on div "Prompting users to fund" at bounding box center [337, 61] width 196 height 27
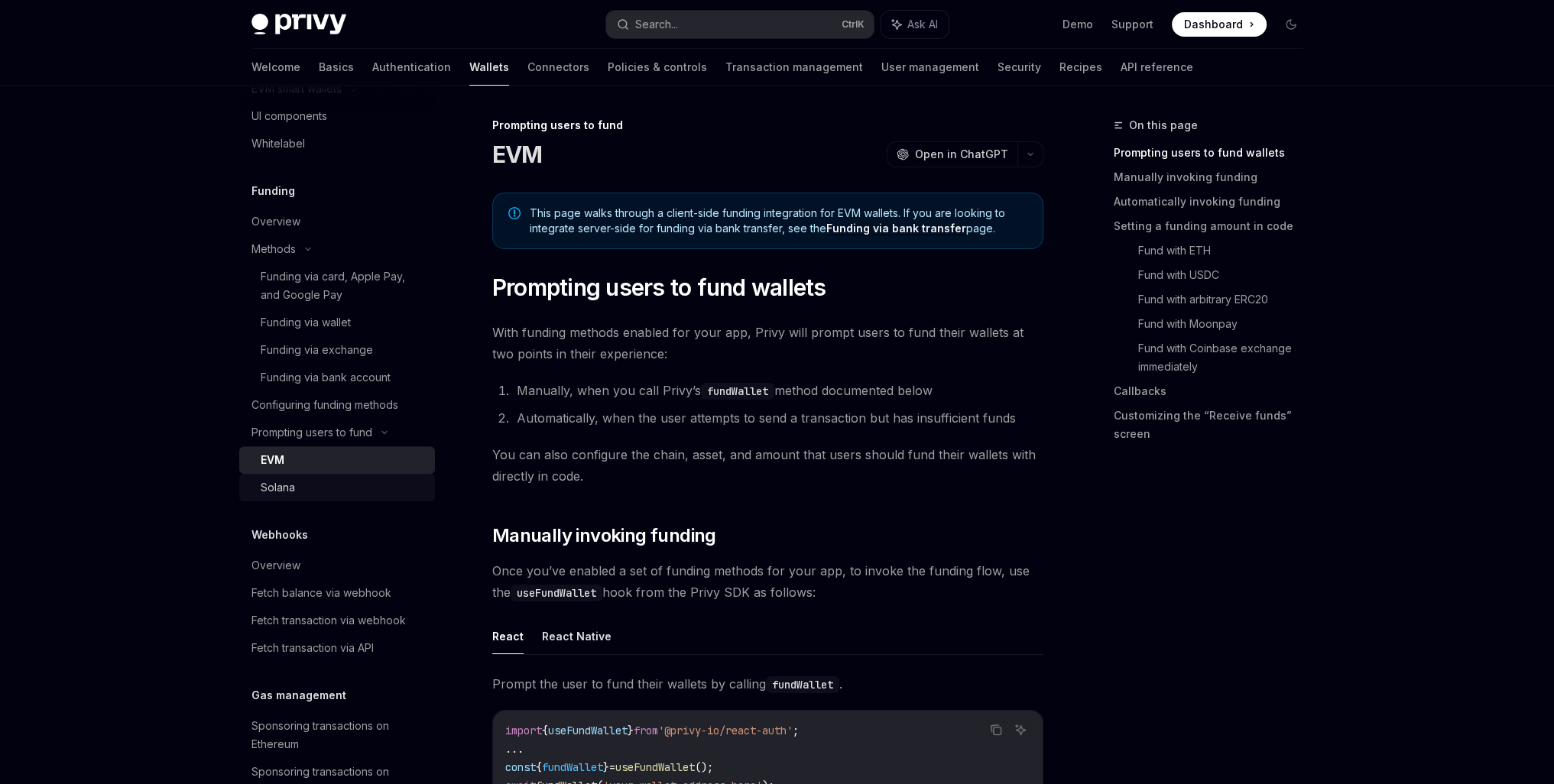
click at [333, 484] on div "Solana" at bounding box center [343, 488] width 165 height 18
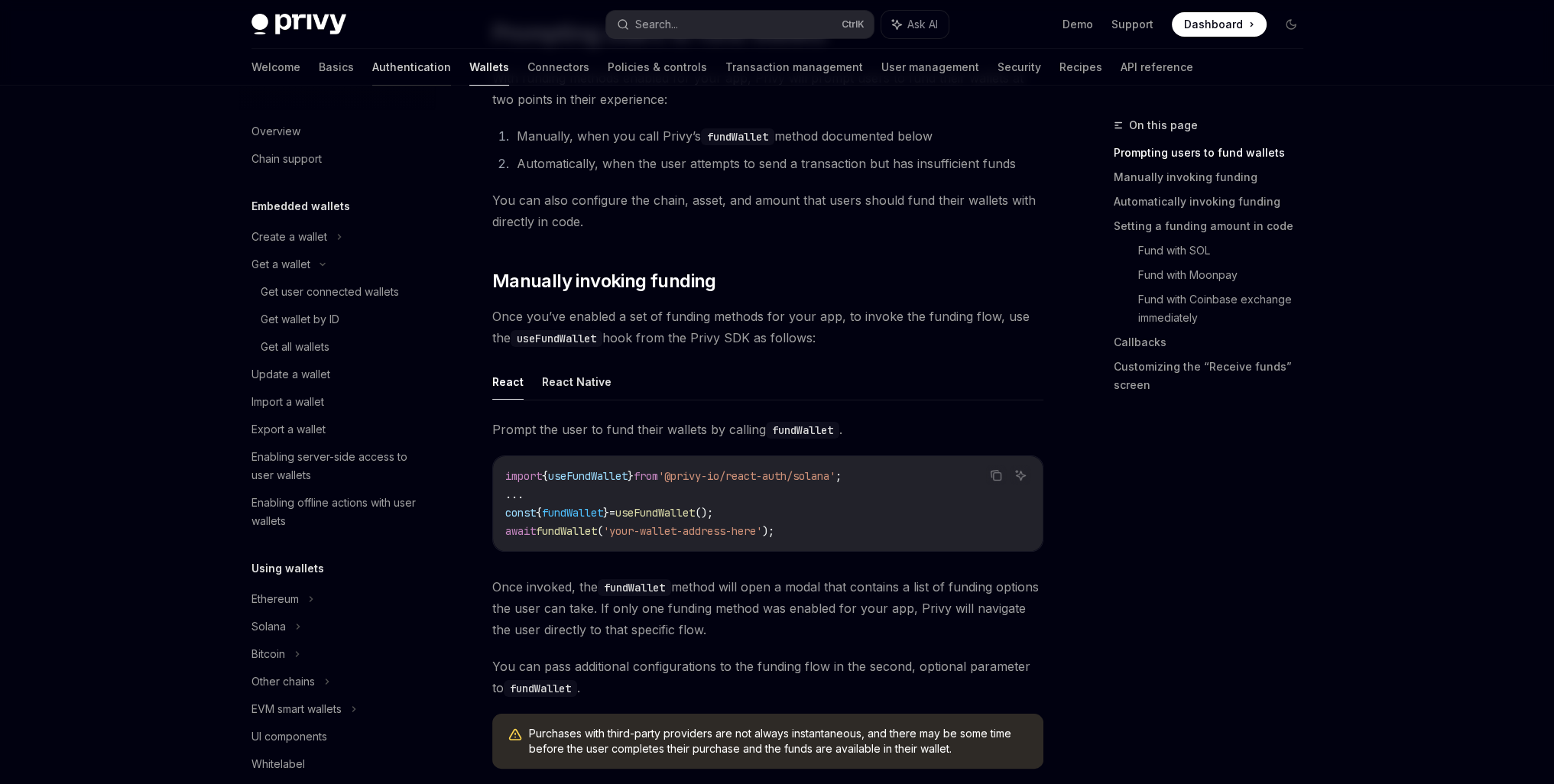
click at [372, 75] on link "Authentication" at bounding box center [411, 67] width 78 height 36
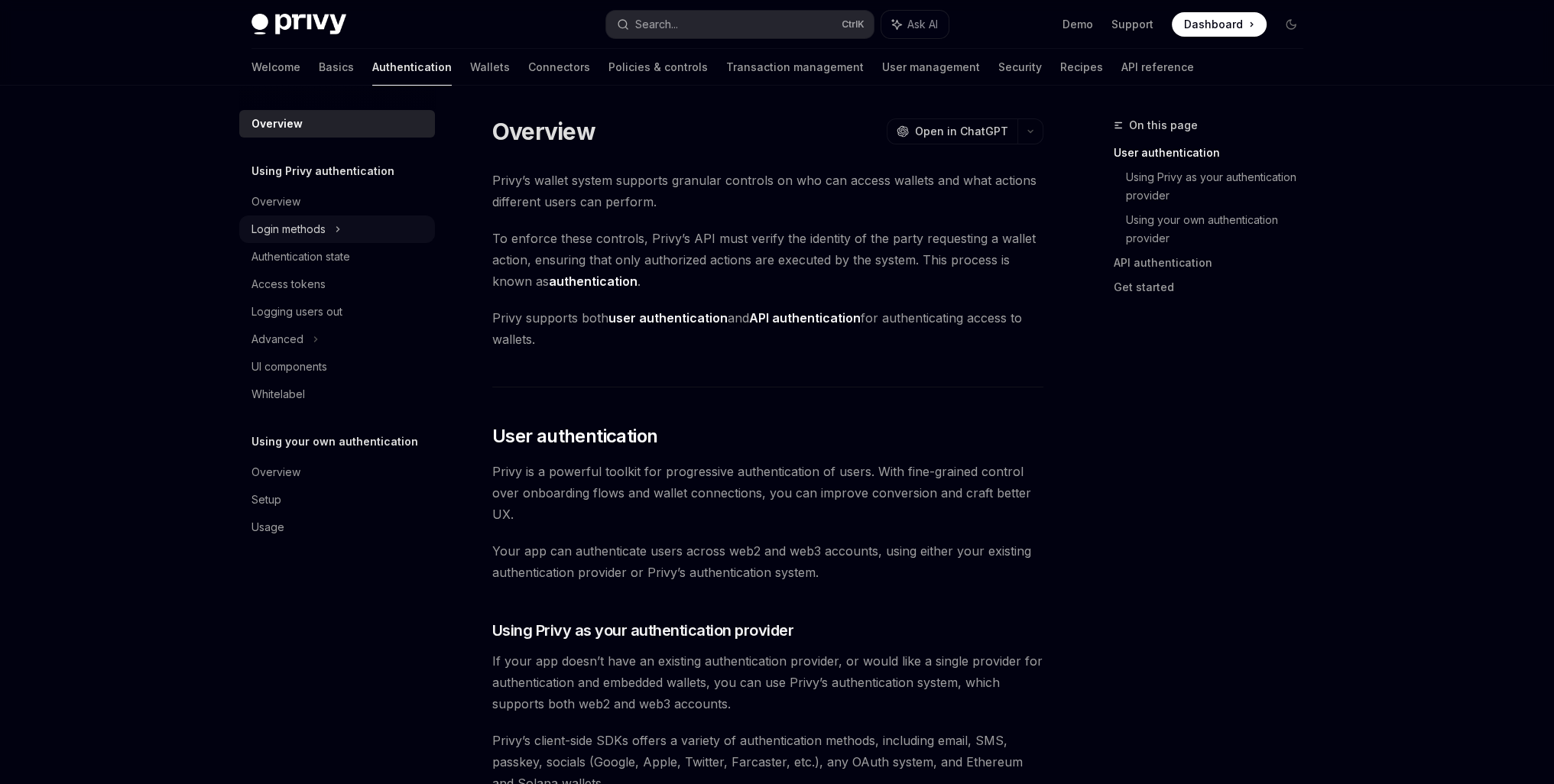
click at [315, 222] on div "Login methods" at bounding box center [288, 229] width 74 height 18
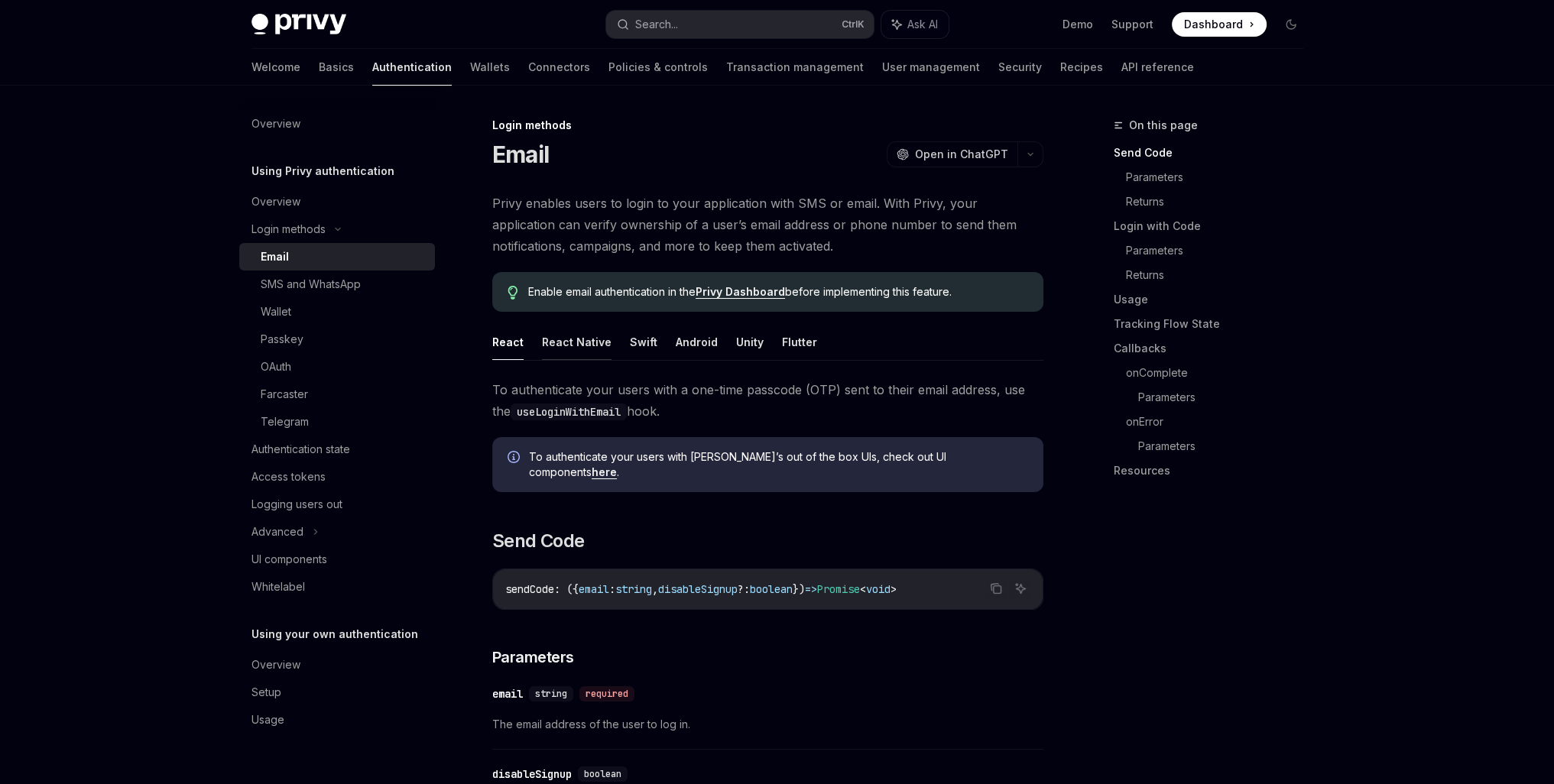
click at [598, 340] on button "React Native" at bounding box center [576, 341] width 69 height 36
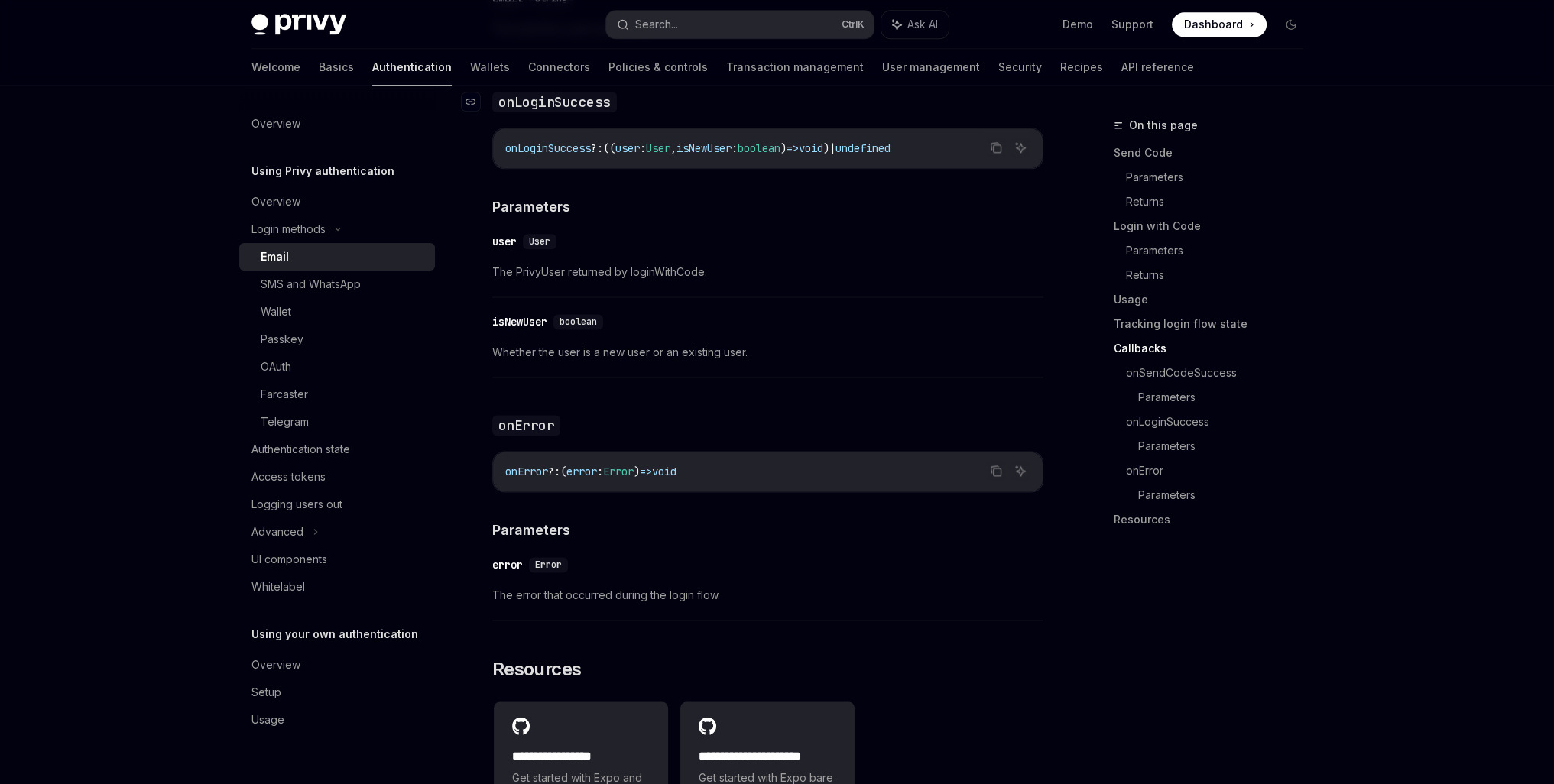
scroll to position [2675, 0]
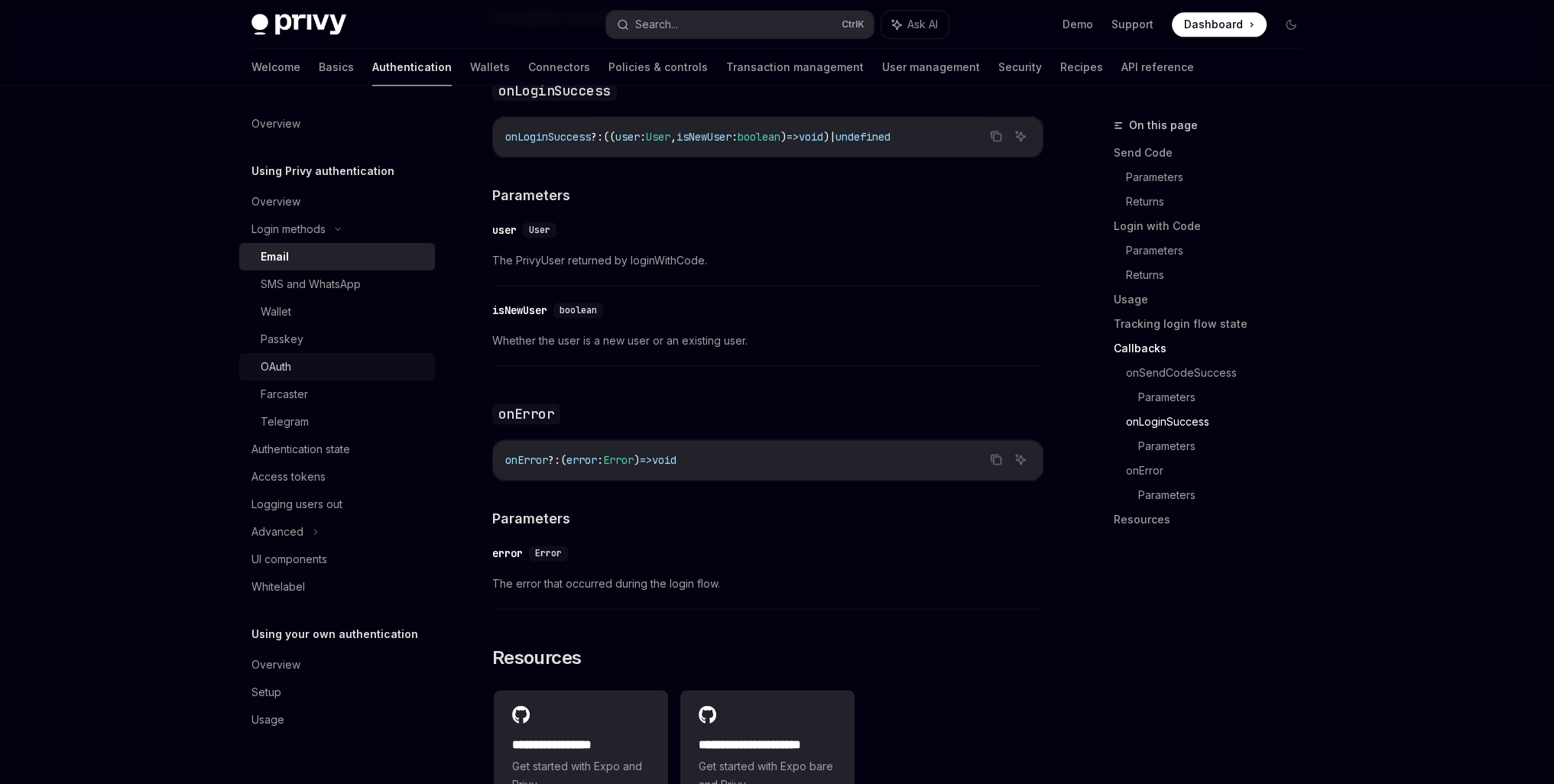
click at [306, 370] on div "OAuth" at bounding box center [343, 366] width 165 height 18
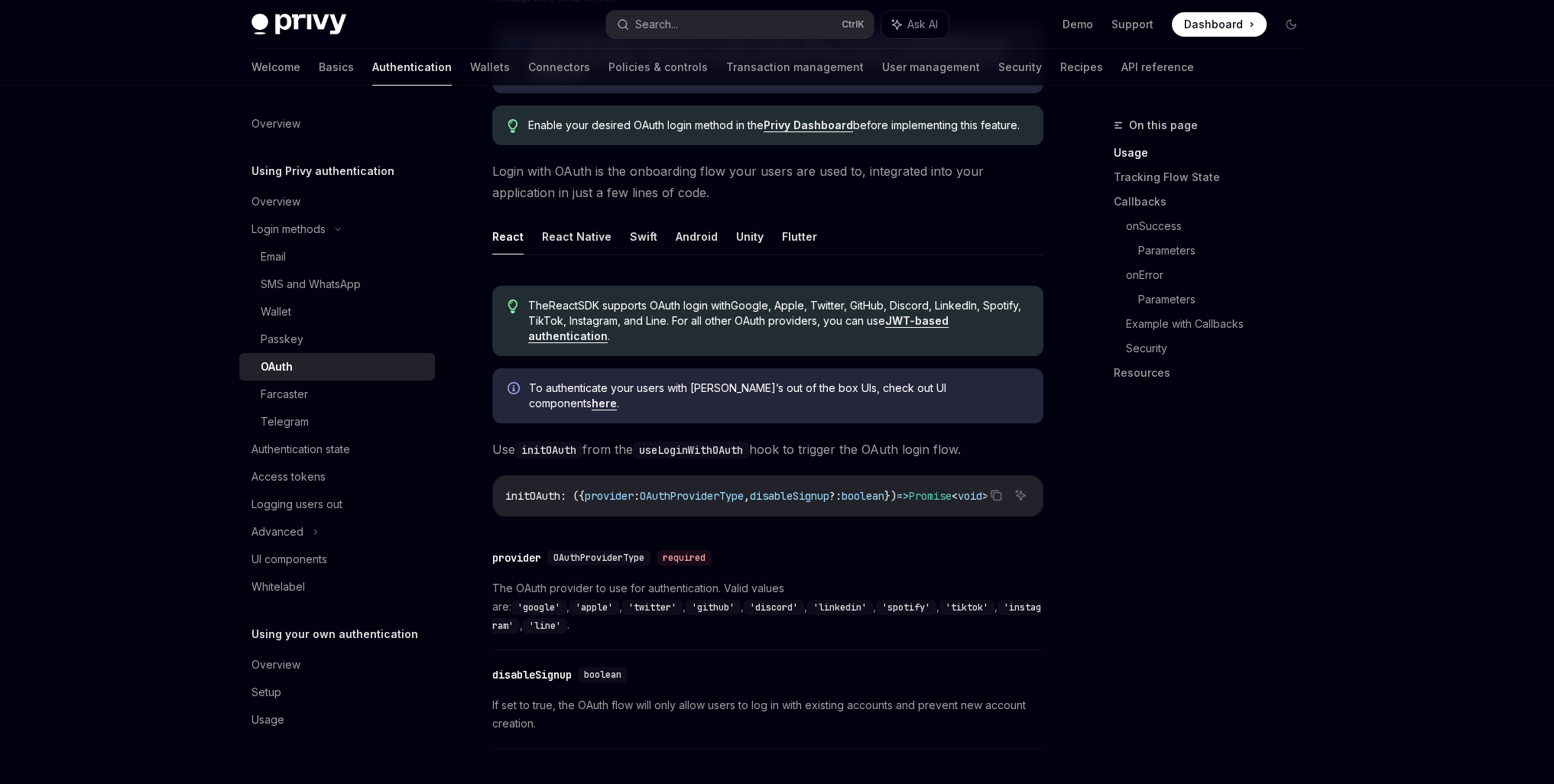
scroll to position [254, 0]
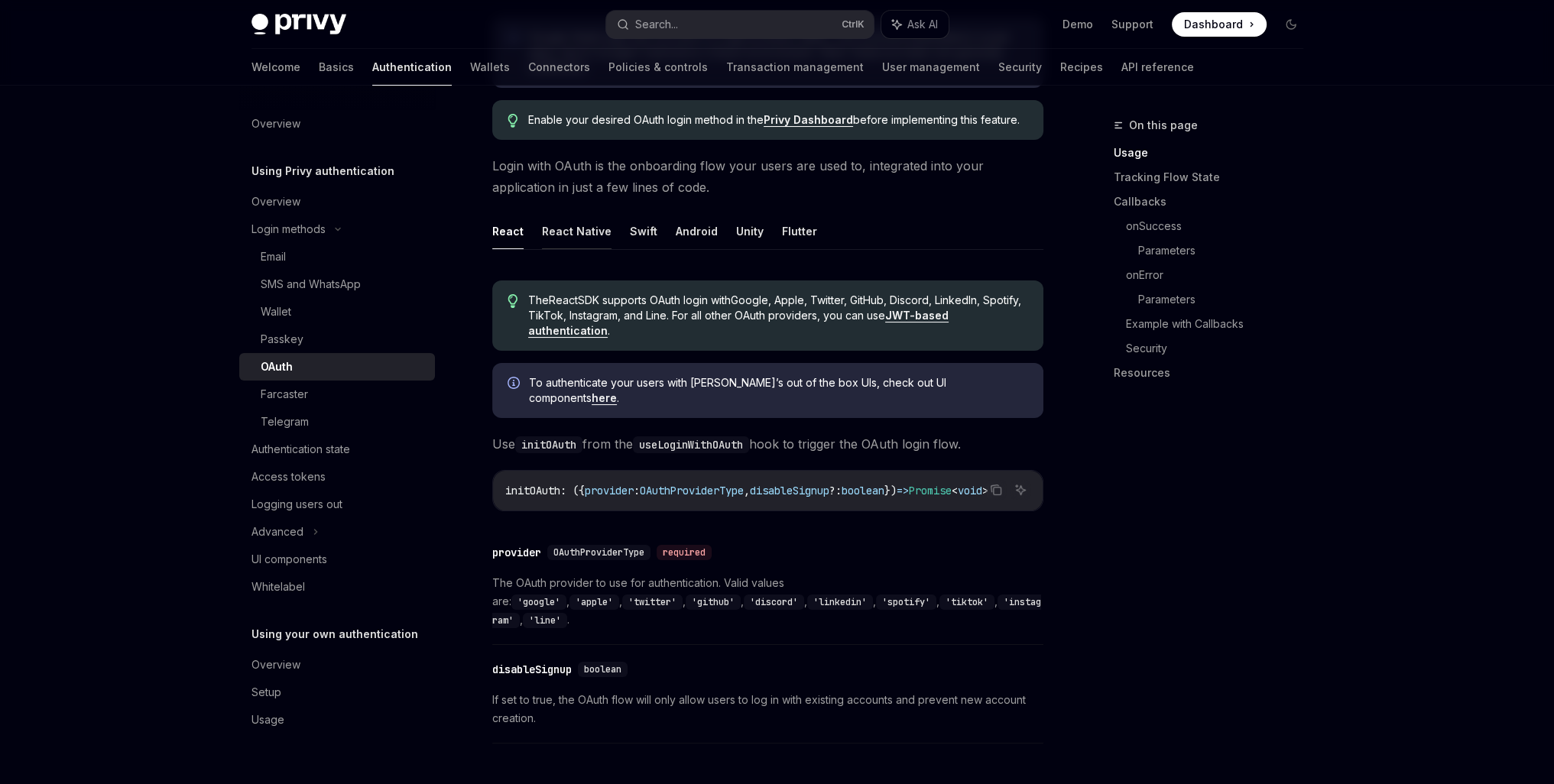
click at [560, 247] on button "React Native" at bounding box center [576, 231] width 69 height 36
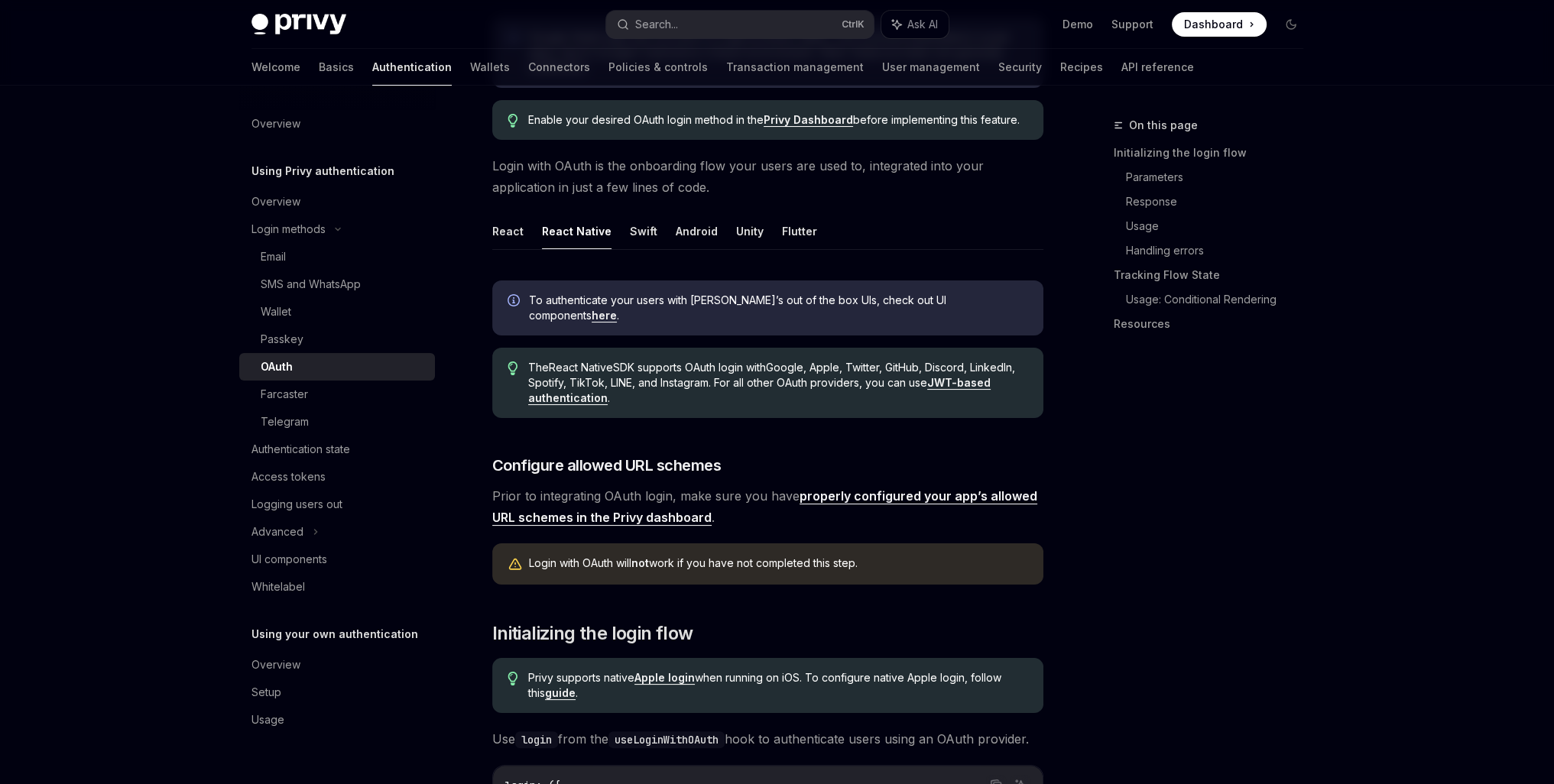
click at [568, 242] on button "React Native" at bounding box center [576, 231] width 69 height 36
type textarea "*"
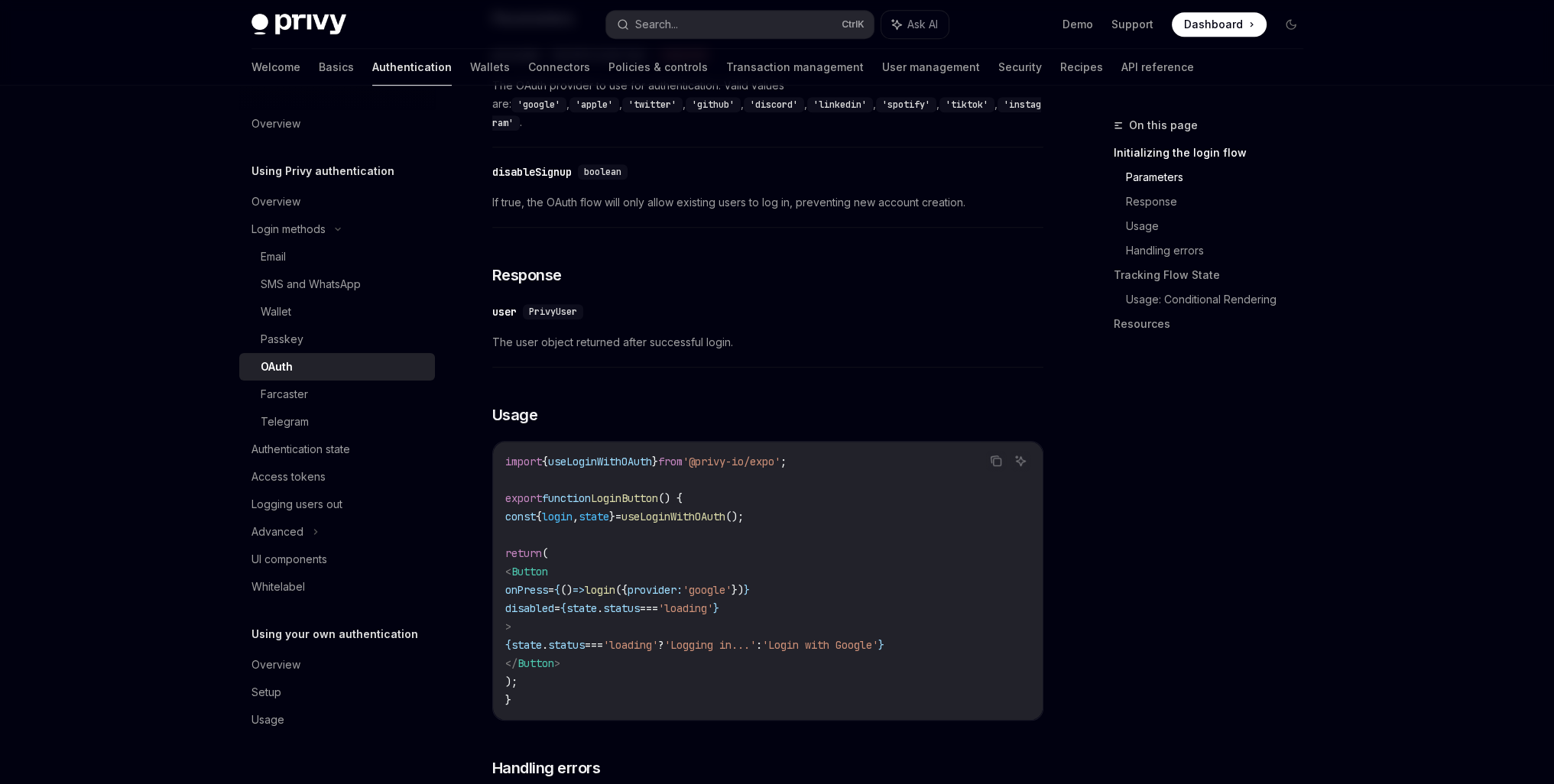
scroll to position [1146, 0]
drag, startPoint x: 815, startPoint y: 480, endPoint x: 520, endPoint y: 484, distance: 295.0
click at [520, 484] on code "import { useLoginWithOAuth } from '@privy-io/expo' ; export function LoginButto…" at bounding box center [768, 580] width 525 height 257
copy span "const { login , state } = useLoginWithOAuth ();"
